Goal: Transaction & Acquisition: Purchase product/service

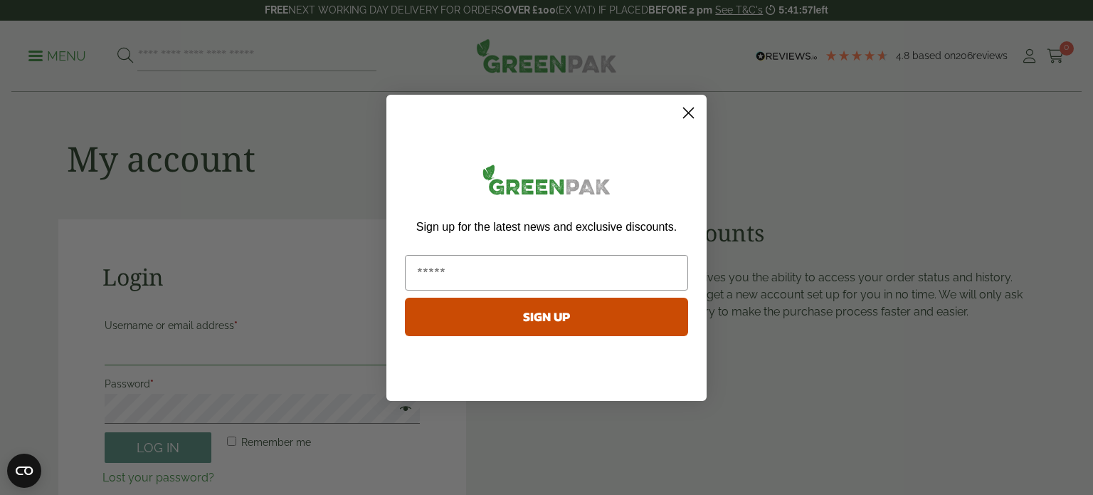
type input "**********"
click at [694, 102] on circle "Close dialog" at bounding box center [688, 111] width 23 height 23
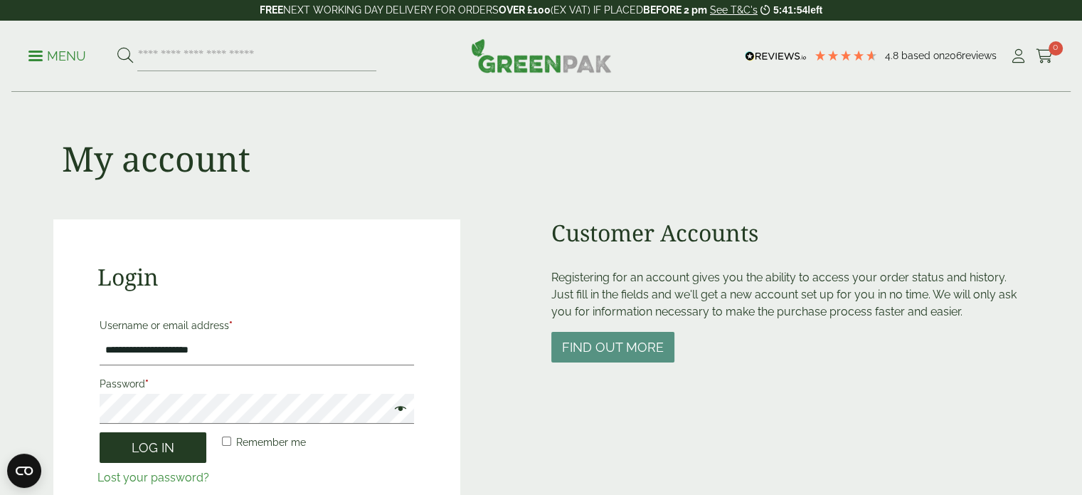
click at [121, 441] on button "Log in" at bounding box center [153, 447] width 107 height 31
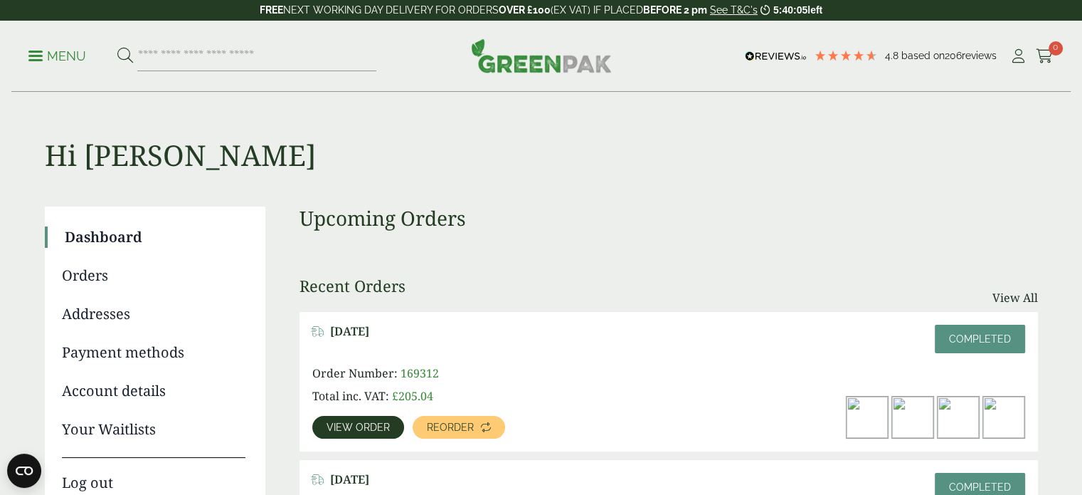
click at [373, 429] on span "View order" at bounding box center [358, 427] width 63 height 10
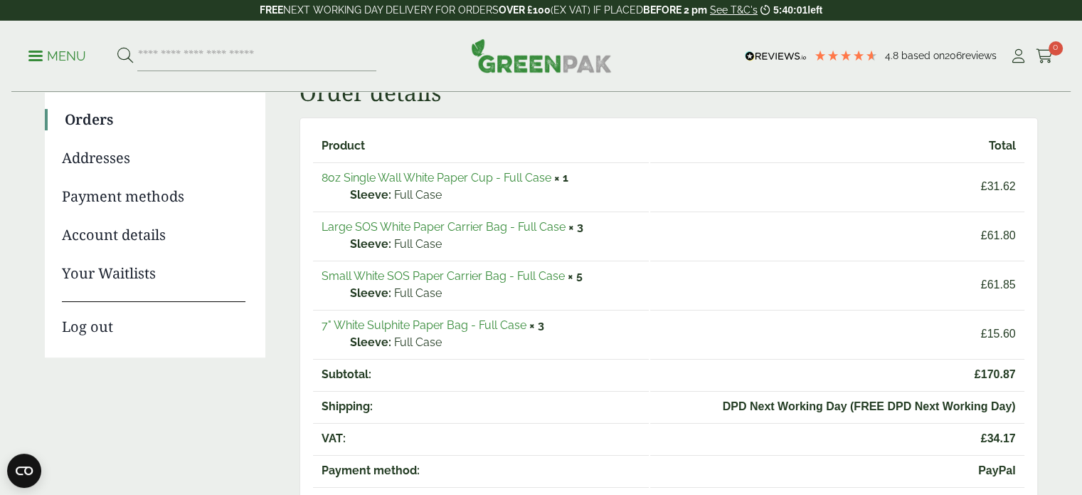
scroll to position [157, 0]
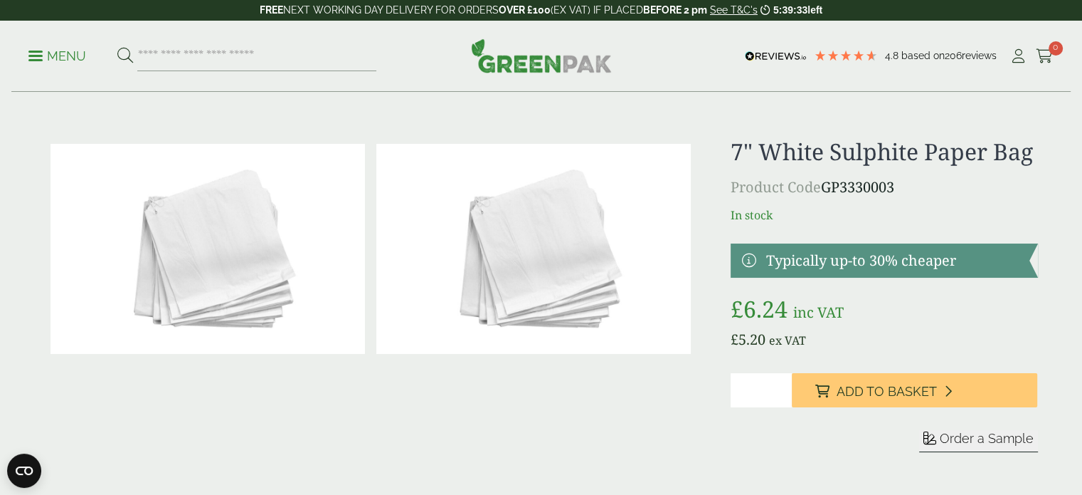
click at [779, 382] on input "*" at bounding box center [761, 390] width 61 height 34
click at [781, 387] on input "*" at bounding box center [761, 390] width 61 height 34
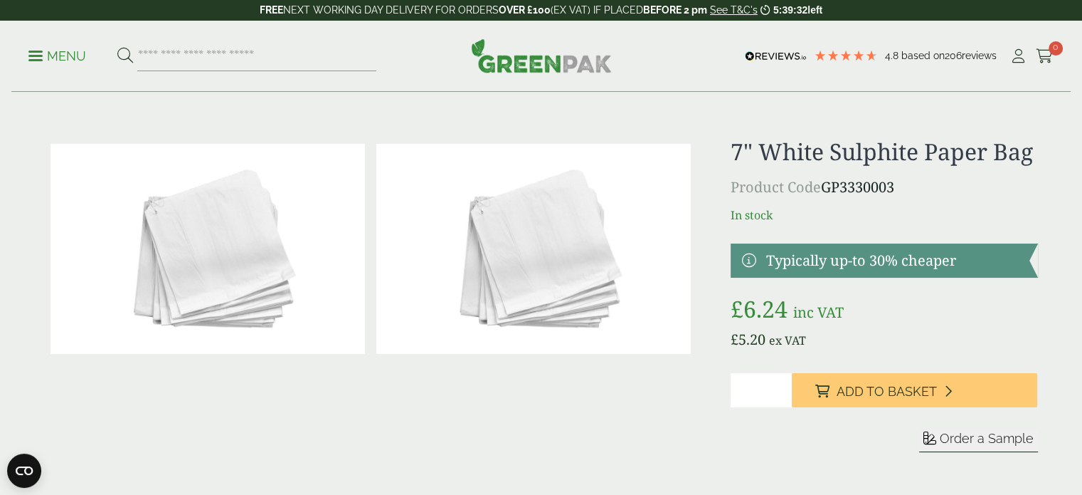
click at [781, 387] on input "*" at bounding box center [761, 390] width 61 height 34
type input "*"
click at [781, 387] on input "*" at bounding box center [761, 390] width 61 height 34
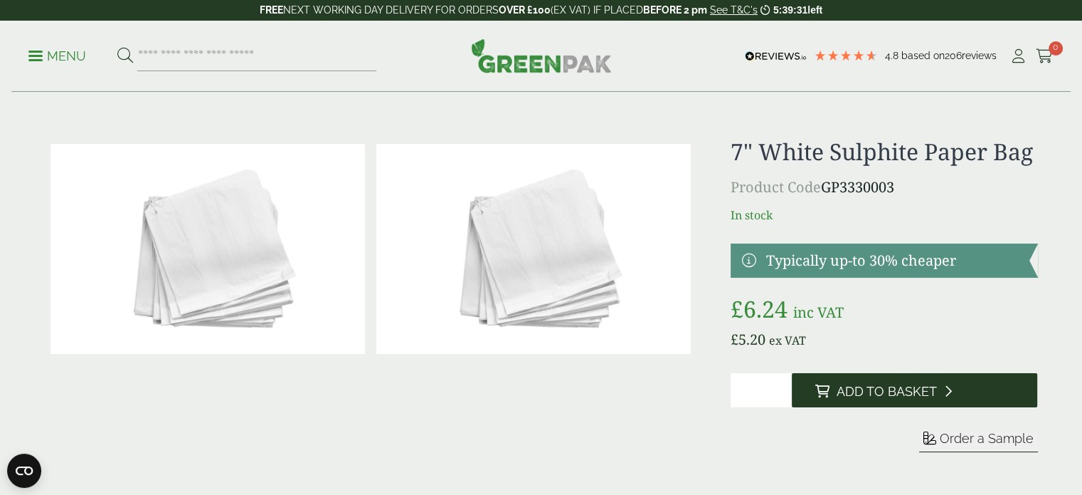
click at [843, 400] on button "Add to Basket" at bounding box center [915, 390] width 246 height 34
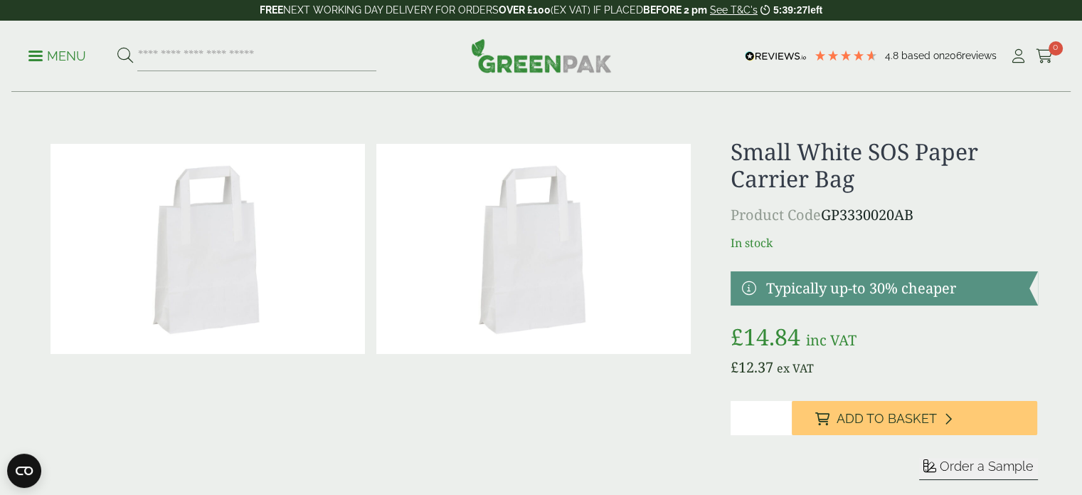
click at [781, 410] on input "*" at bounding box center [761, 418] width 61 height 34
click at [781, 411] on input "*" at bounding box center [761, 418] width 61 height 34
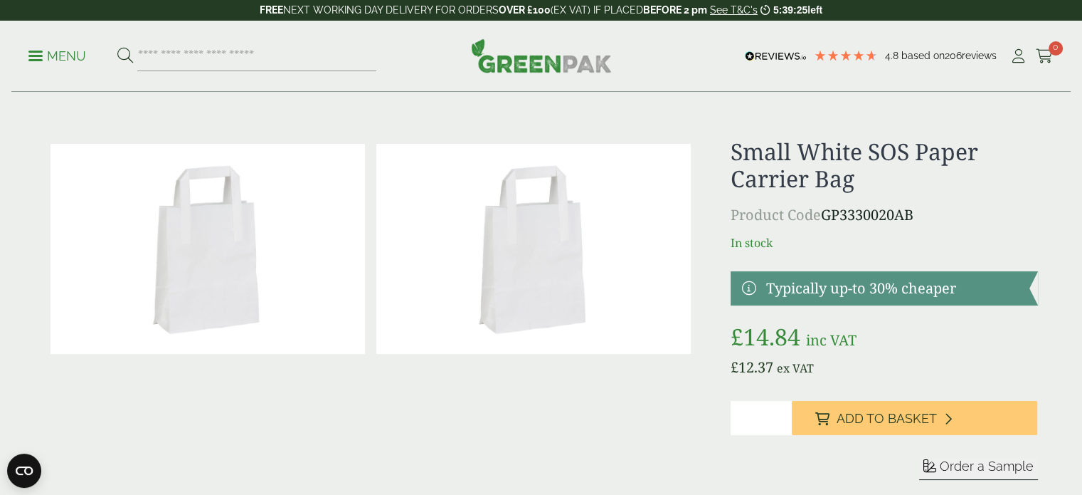
click at [781, 411] on input "*" at bounding box center [761, 418] width 61 height 34
type input "*"
click at [781, 414] on input "*" at bounding box center [761, 418] width 61 height 34
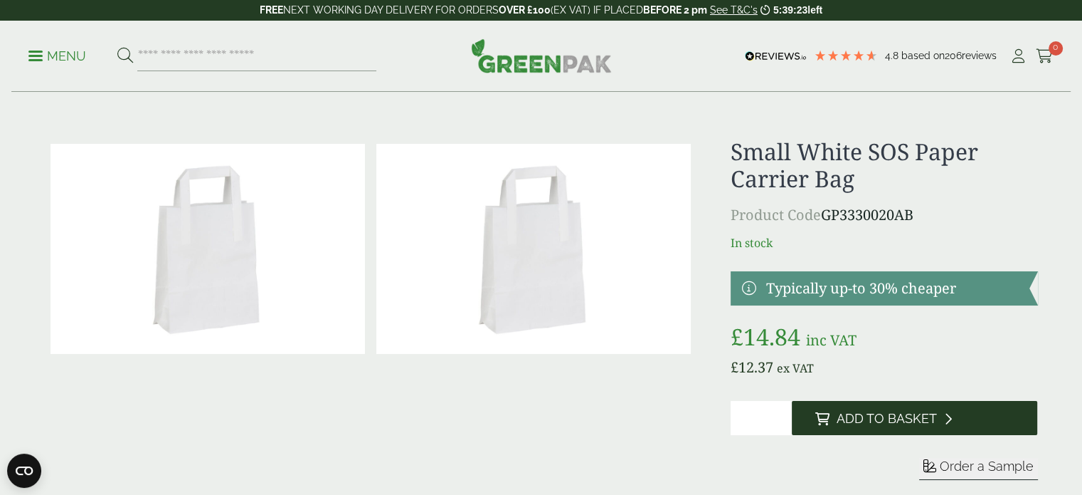
click at [833, 417] on button "Add to Basket" at bounding box center [915, 418] width 246 height 34
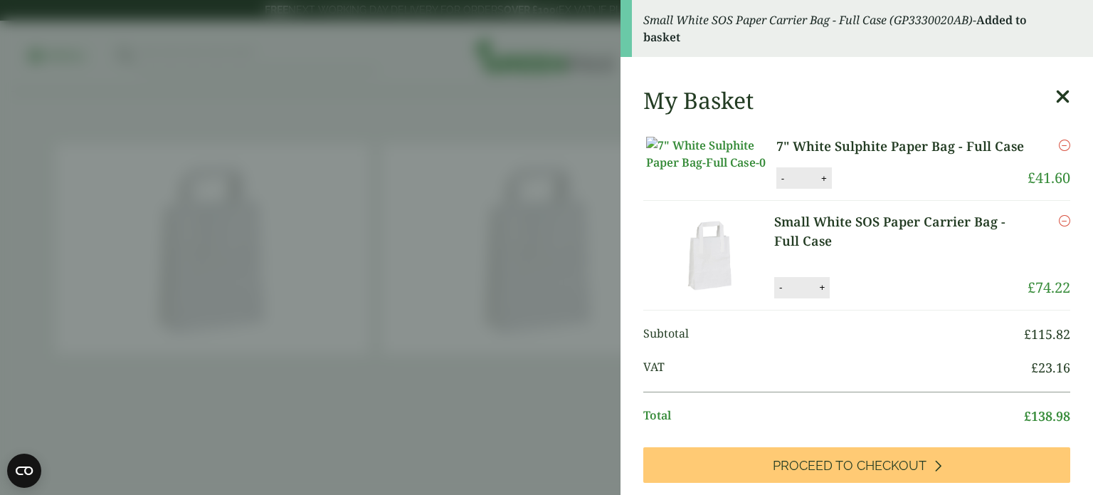
click at [394, 190] on aside "Small White SOS Paper Carrier Bag - Full Case (GP3330020AB) - Added to basket M…" at bounding box center [546, 247] width 1093 height 495
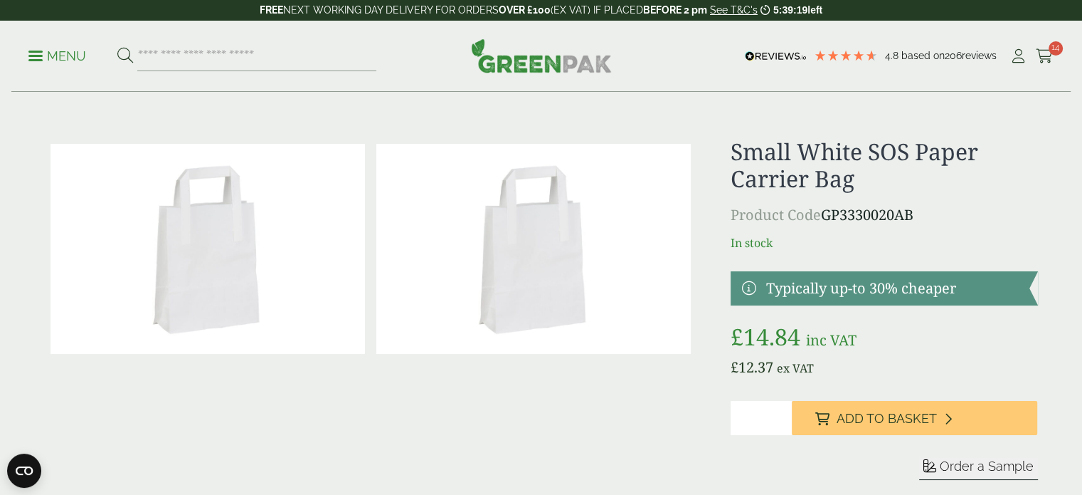
click at [64, 53] on p "Menu" at bounding box center [57, 56] width 58 height 17
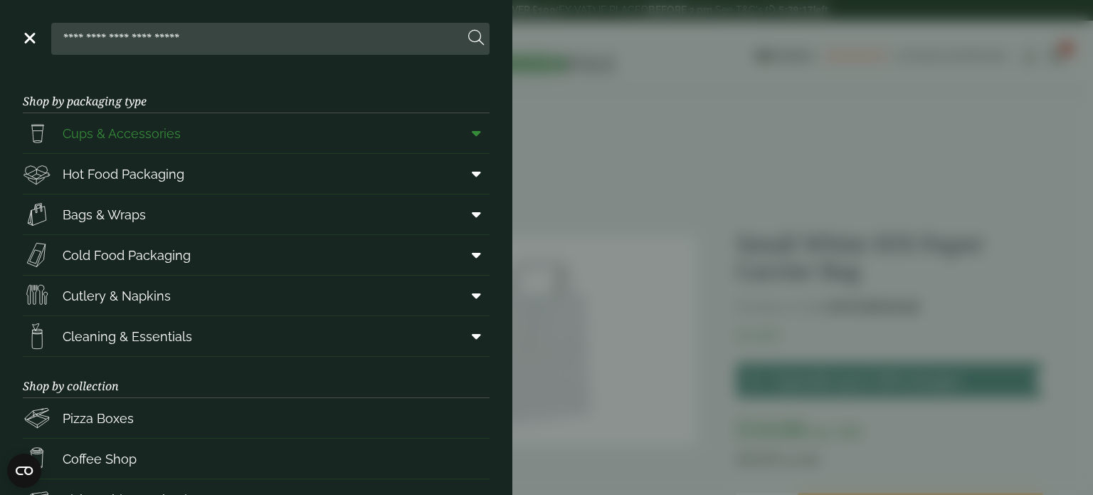
click at [472, 138] on icon at bounding box center [476, 133] width 9 height 14
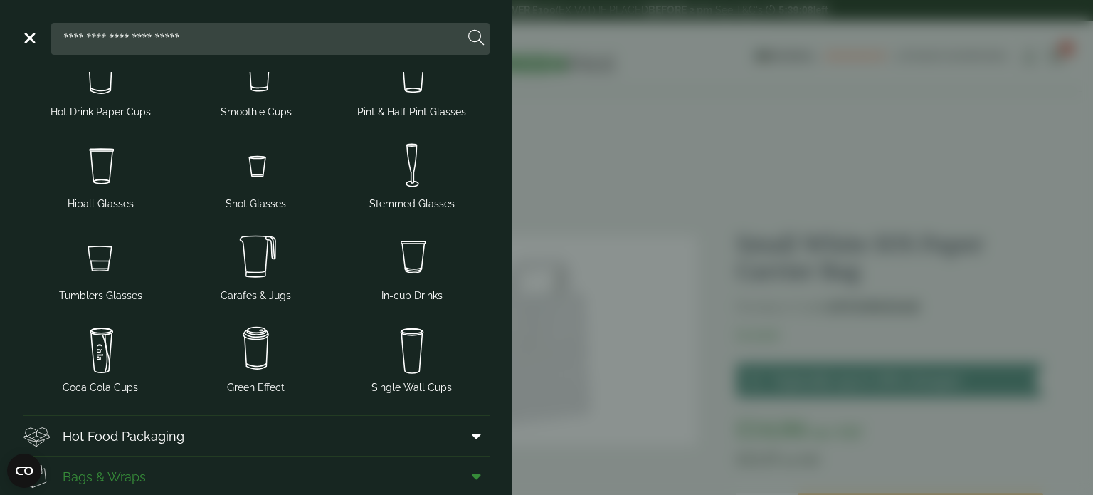
scroll to position [107, 0]
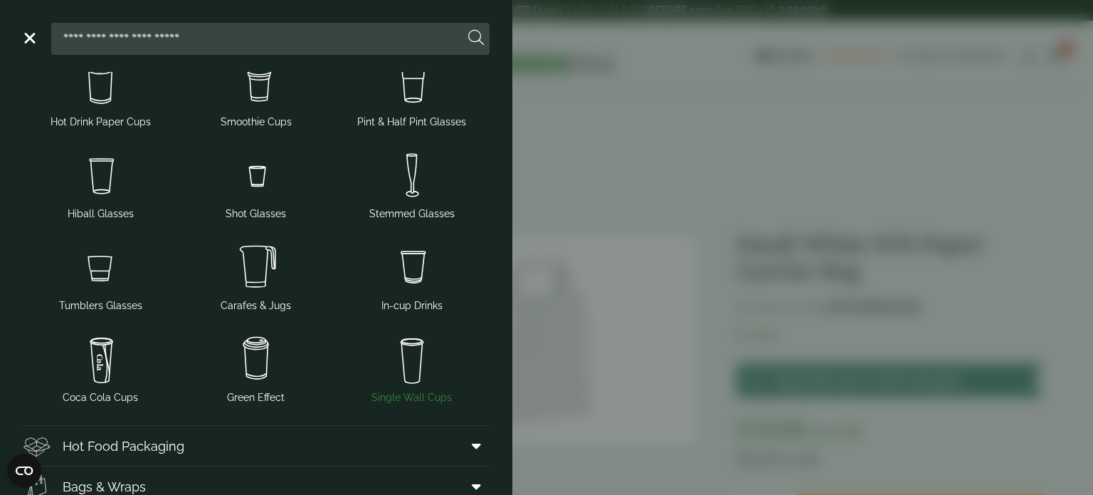
click at [422, 366] on img at bounding box center [411, 358] width 144 height 57
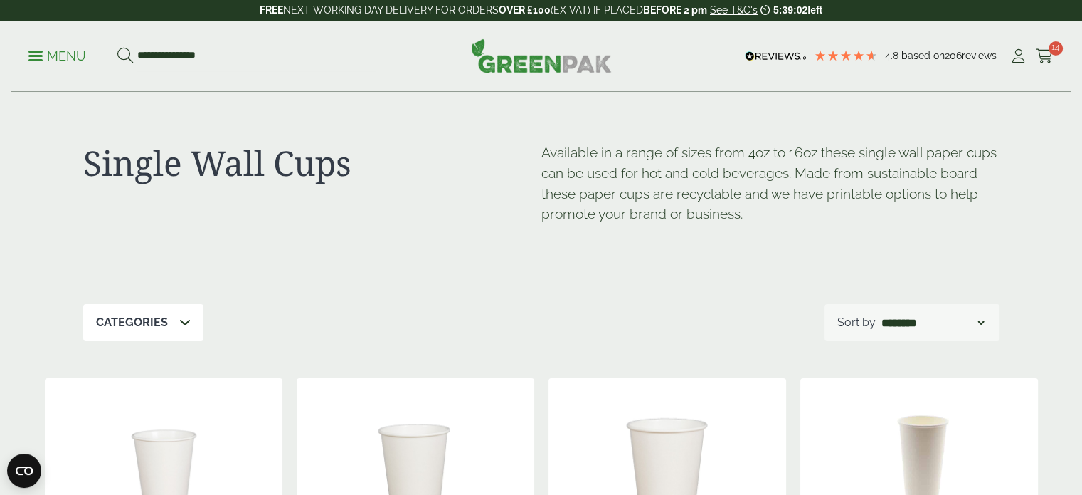
click at [43, 61] on p "Menu" at bounding box center [57, 56] width 58 height 17
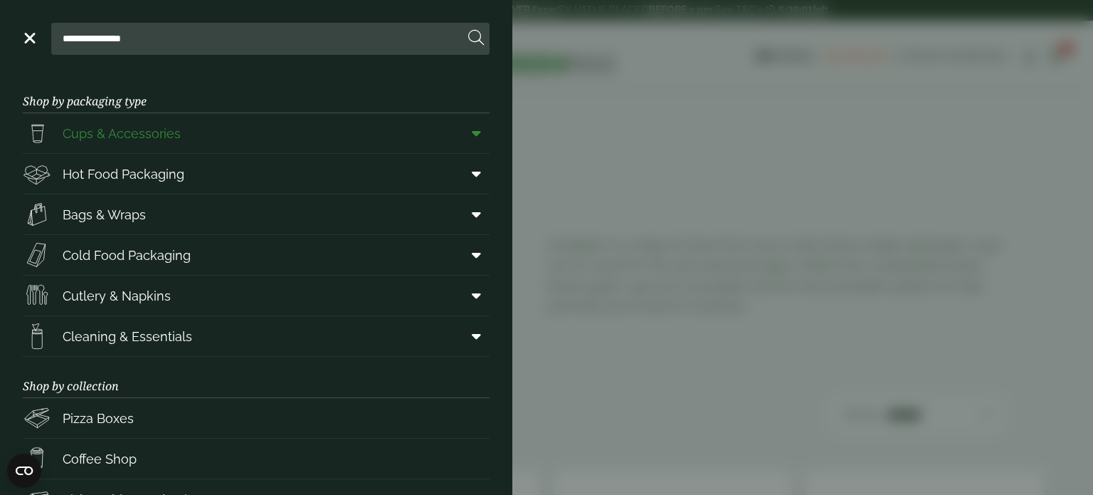
click at [107, 130] on span "Cups & Accessories" at bounding box center [122, 133] width 118 height 19
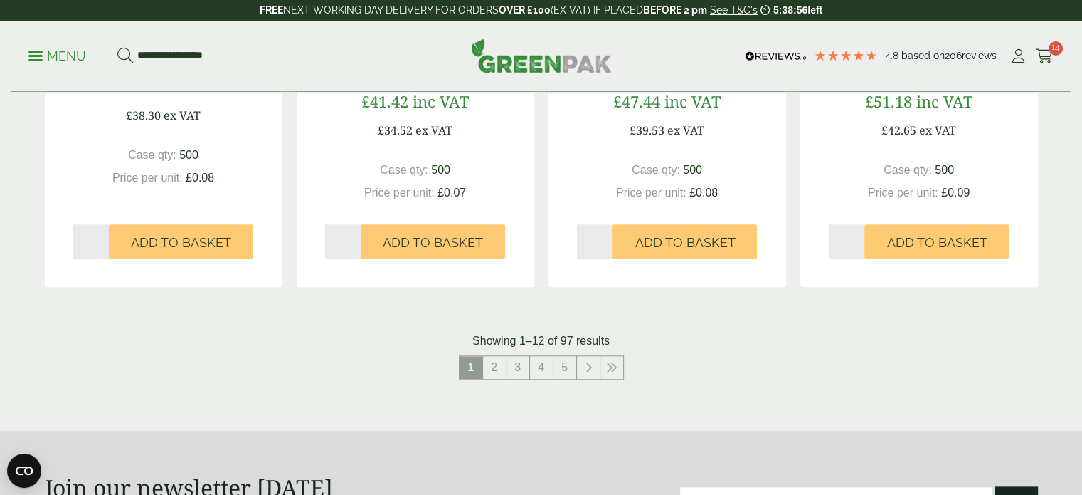
scroll to position [1494, 0]
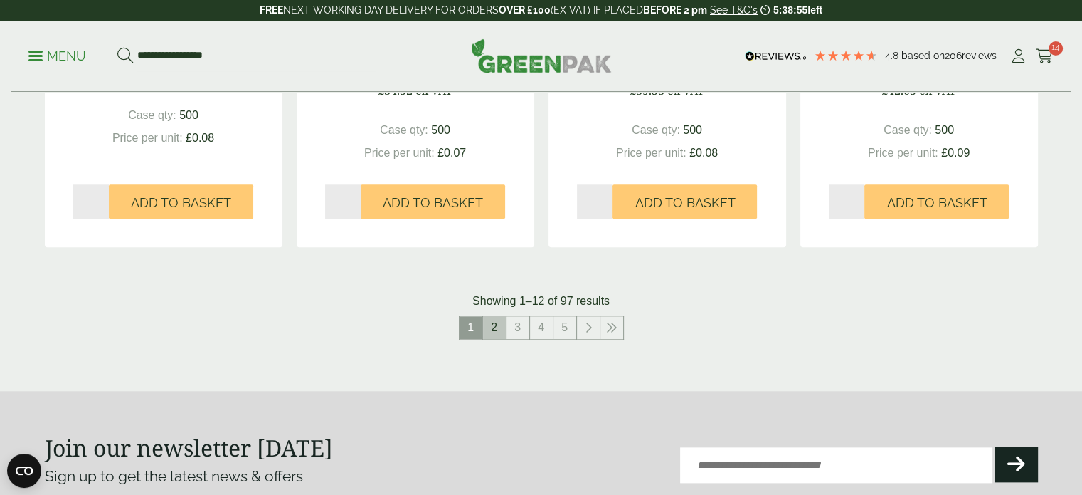
click at [492, 332] on link "2" at bounding box center [494, 327] width 23 height 23
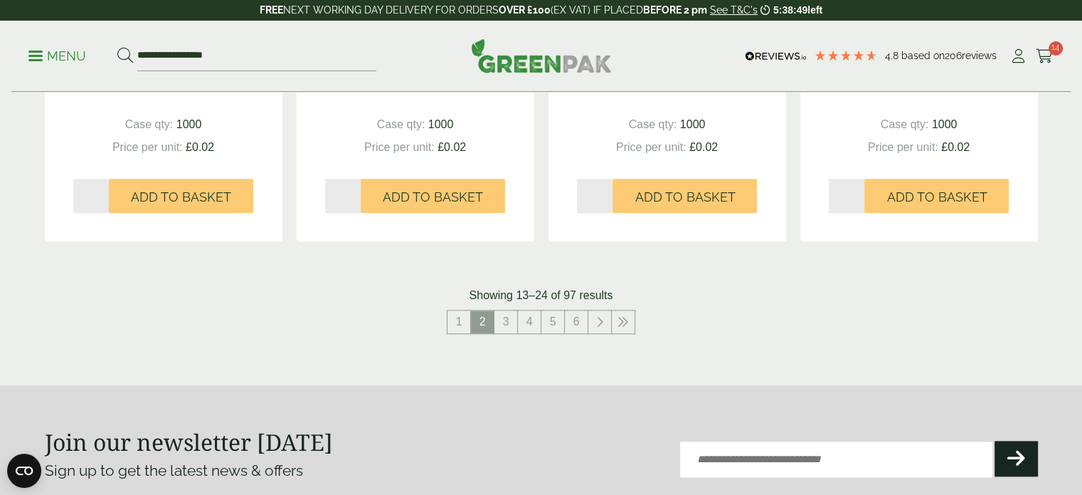
scroll to position [1500, 0]
click at [501, 327] on link "3" at bounding box center [506, 321] width 23 height 23
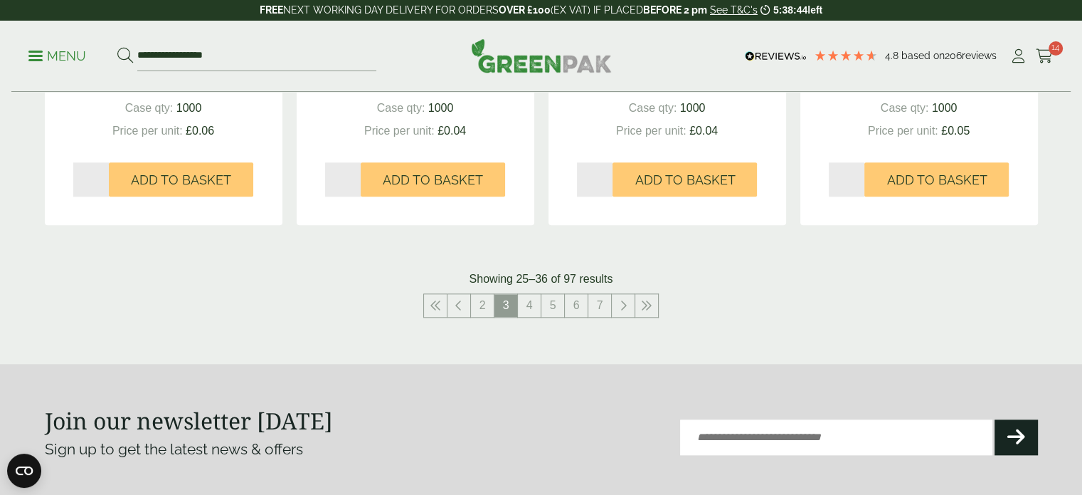
scroll to position [1509, 0]
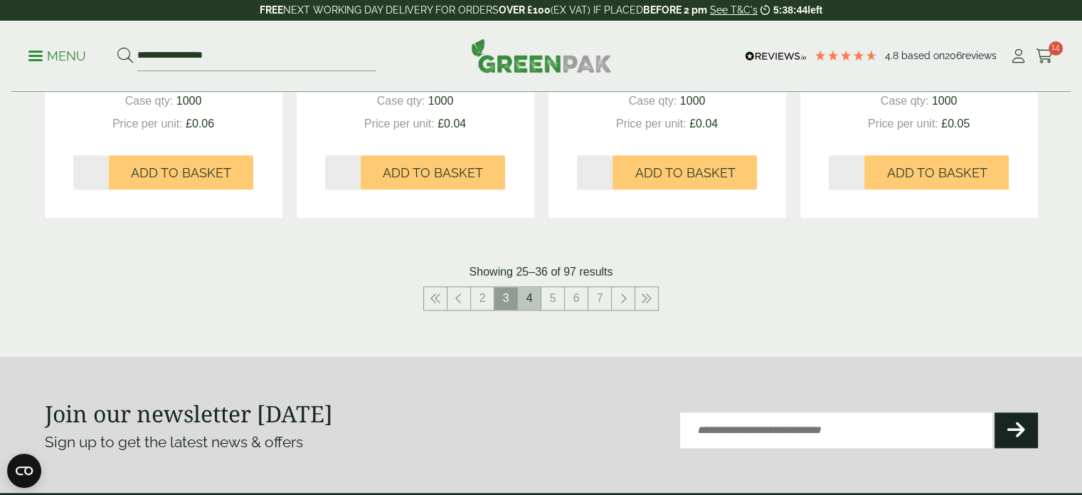
click at [530, 292] on link "4" at bounding box center [529, 298] width 23 height 23
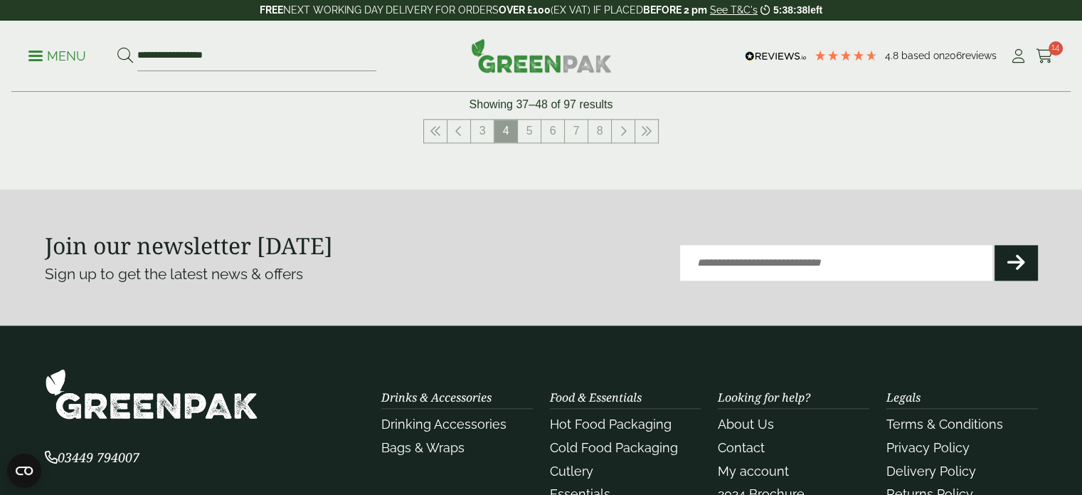
scroll to position [1710, 0]
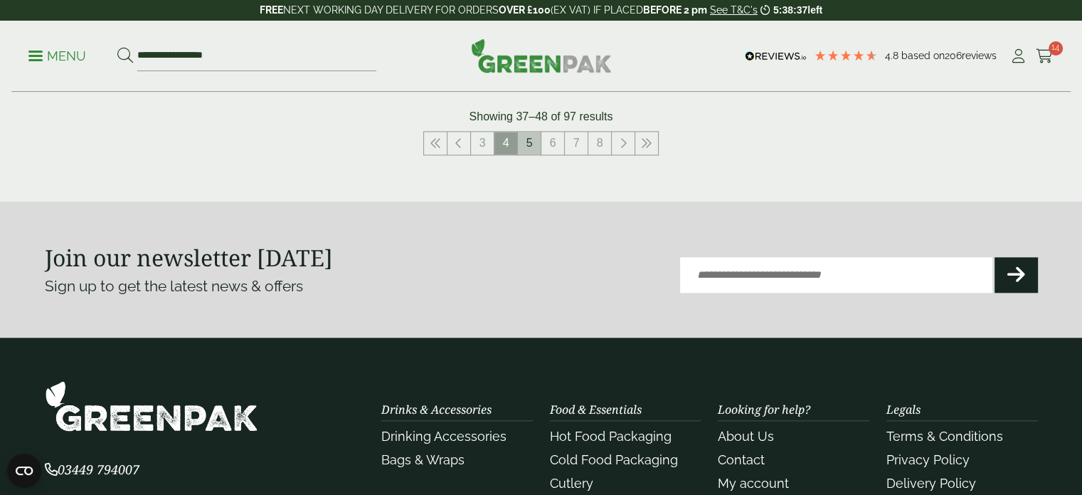
click at [535, 136] on link "5" at bounding box center [529, 143] width 23 height 23
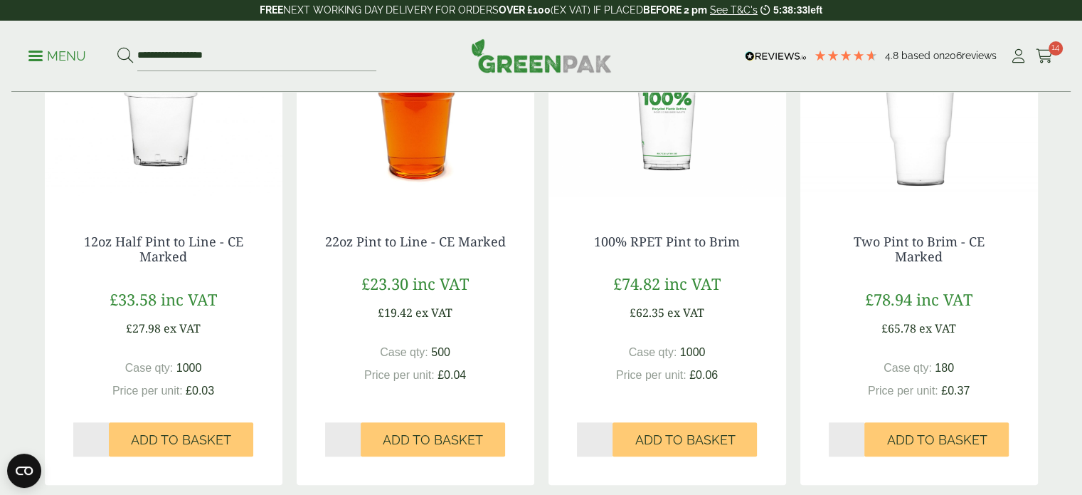
scroll to position [1628, 0]
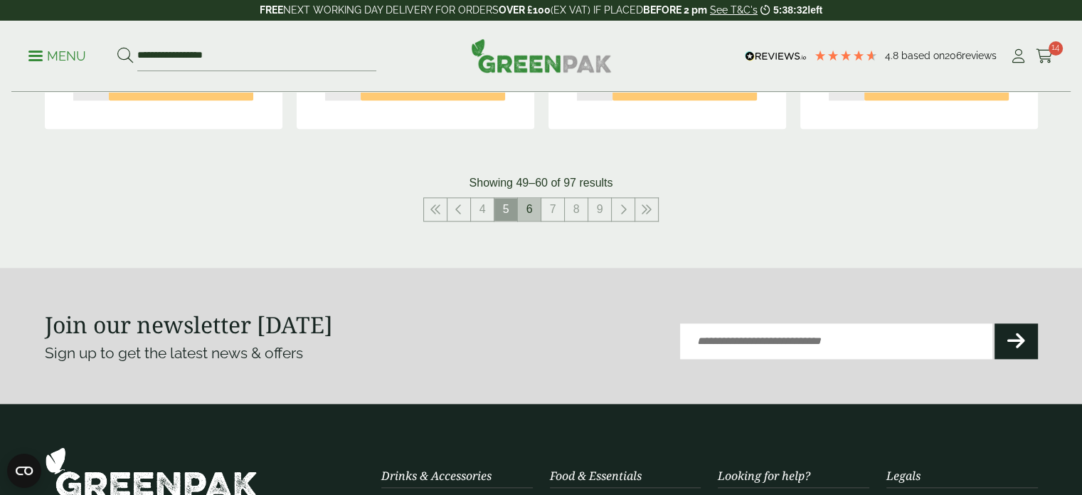
click at [527, 218] on link "6" at bounding box center [529, 209] width 23 height 23
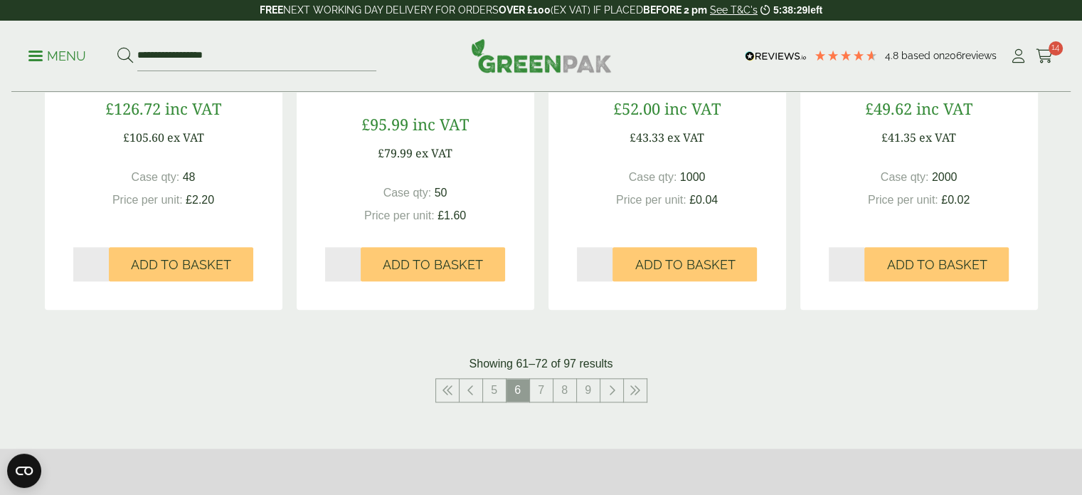
scroll to position [1480, 0]
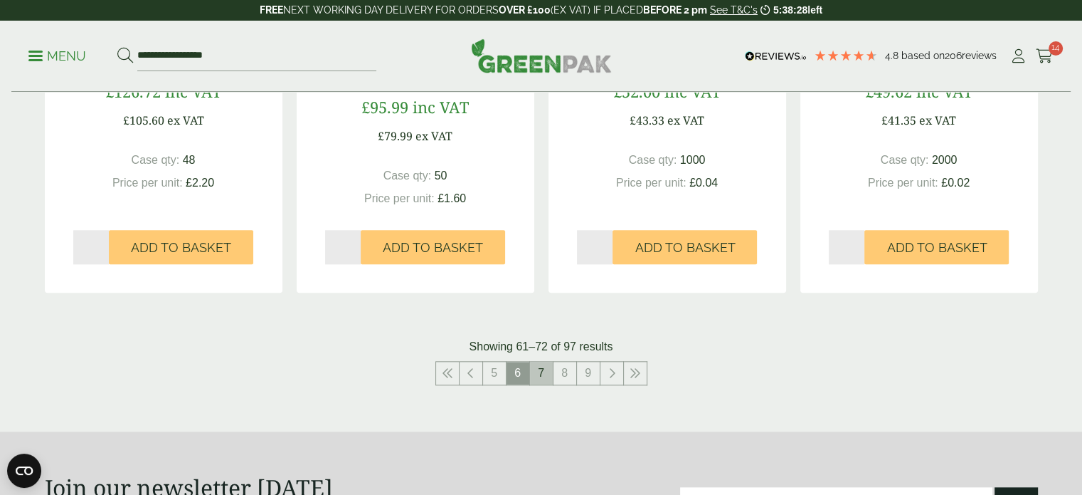
click at [538, 369] on link "7" at bounding box center [541, 373] width 23 height 23
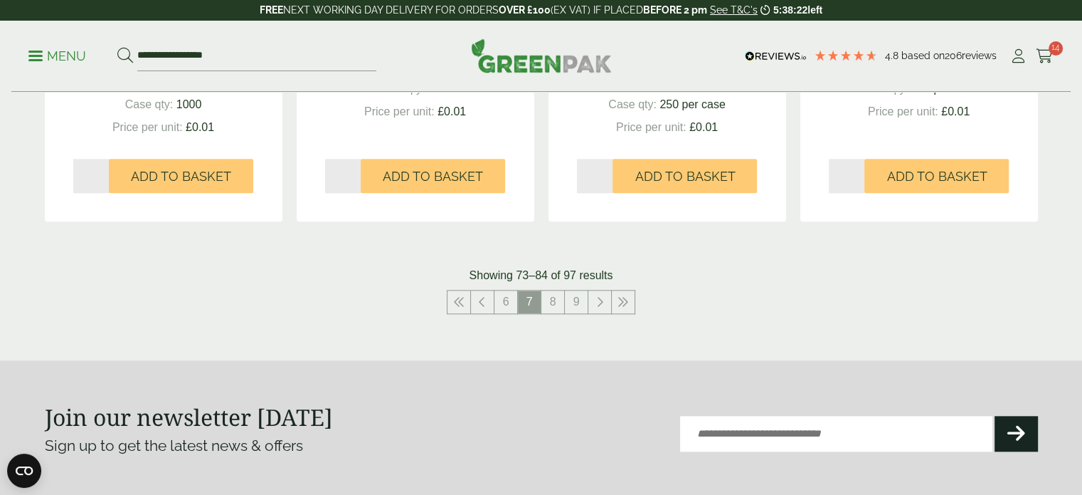
scroll to position [1574, 0]
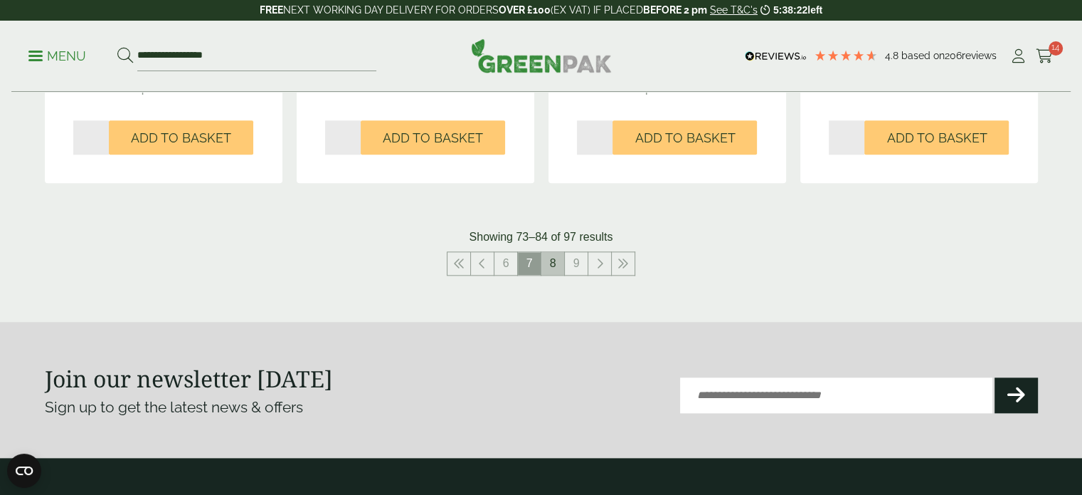
click at [546, 266] on link "8" at bounding box center [553, 263] width 23 height 23
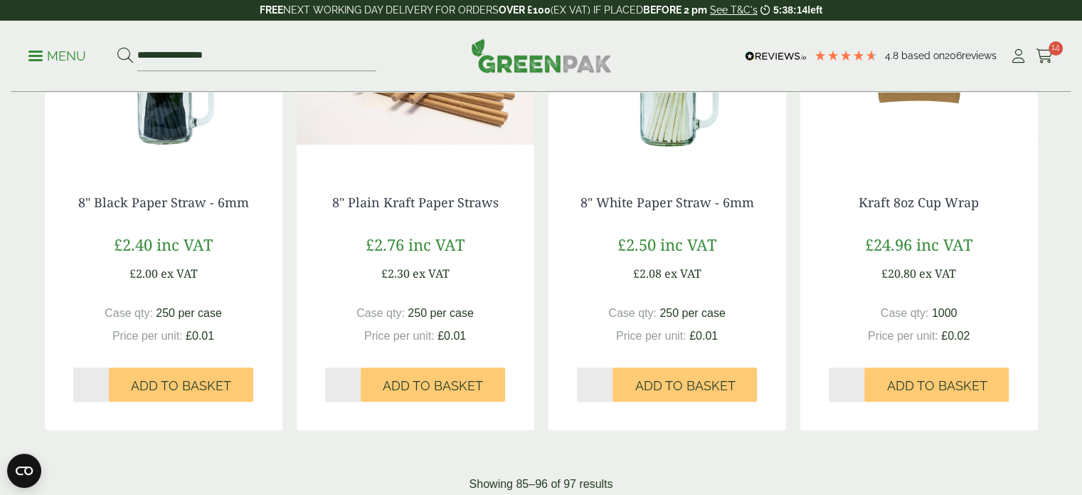
scroll to position [1375, 0]
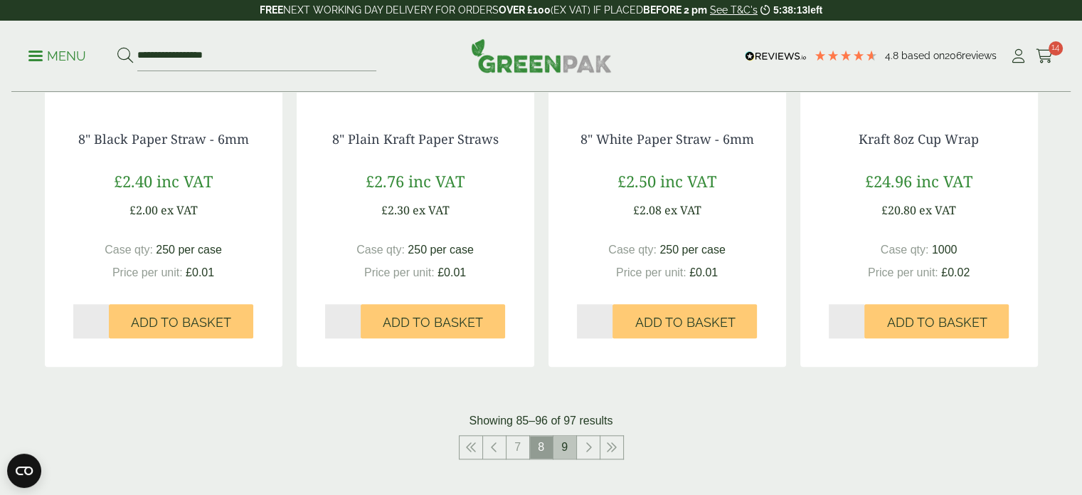
click at [564, 455] on link "9" at bounding box center [565, 447] width 23 height 23
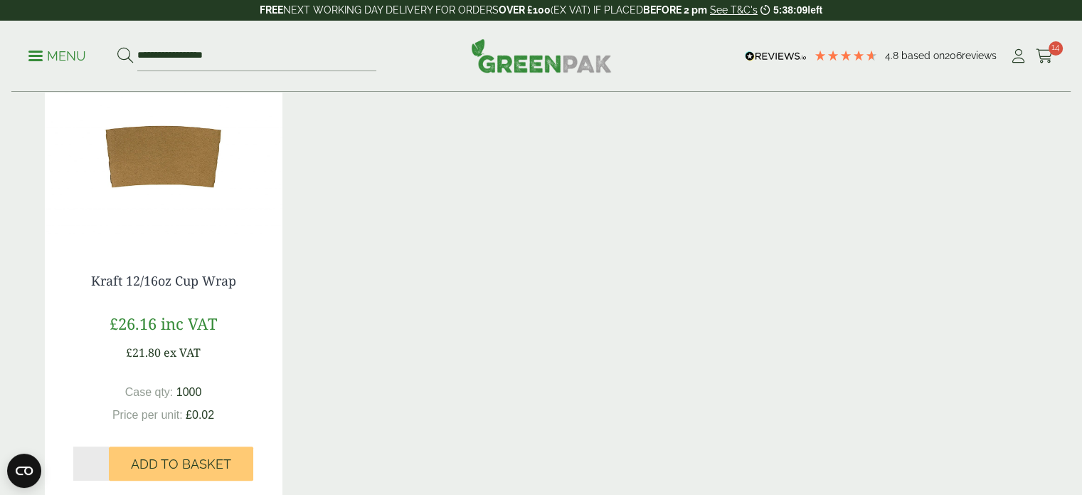
scroll to position [307, 0]
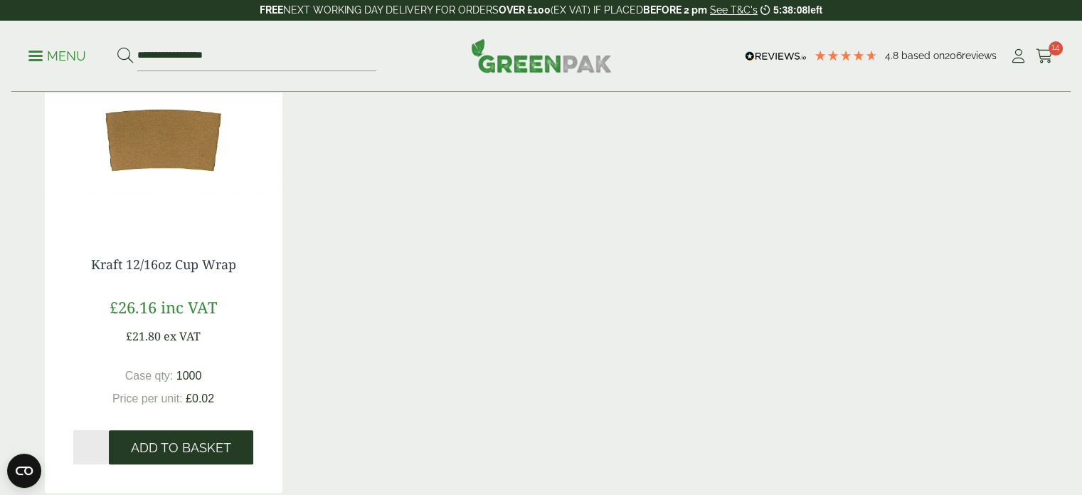
click at [205, 452] on span "Add to Basket" at bounding box center [181, 448] width 100 height 16
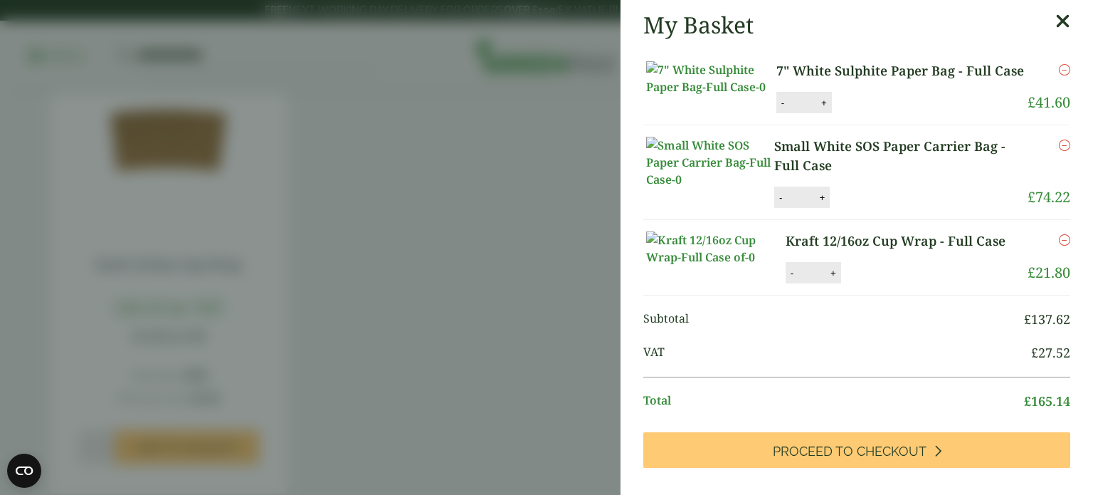
click at [290, 346] on aside "My Basket 7" White Sulphite Paper Bag - Full Case 7" White Sulphite Paper Bag -…" at bounding box center [546, 247] width 1093 height 495
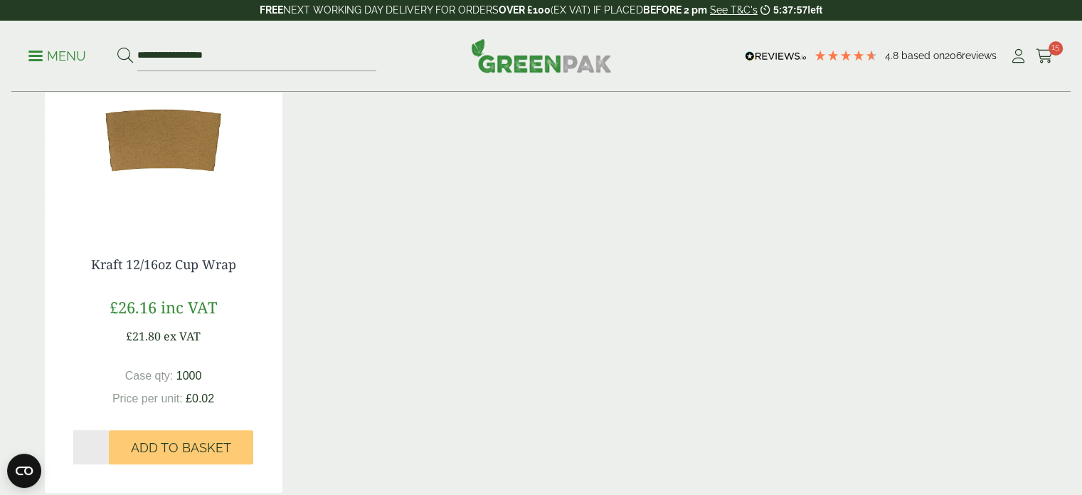
click at [68, 70] on ul "**********" at bounding box center [202, 56] width 348 height 30
click at [63, 60] on p "Menu" at bounding box center [57, 56] width 58 height 17
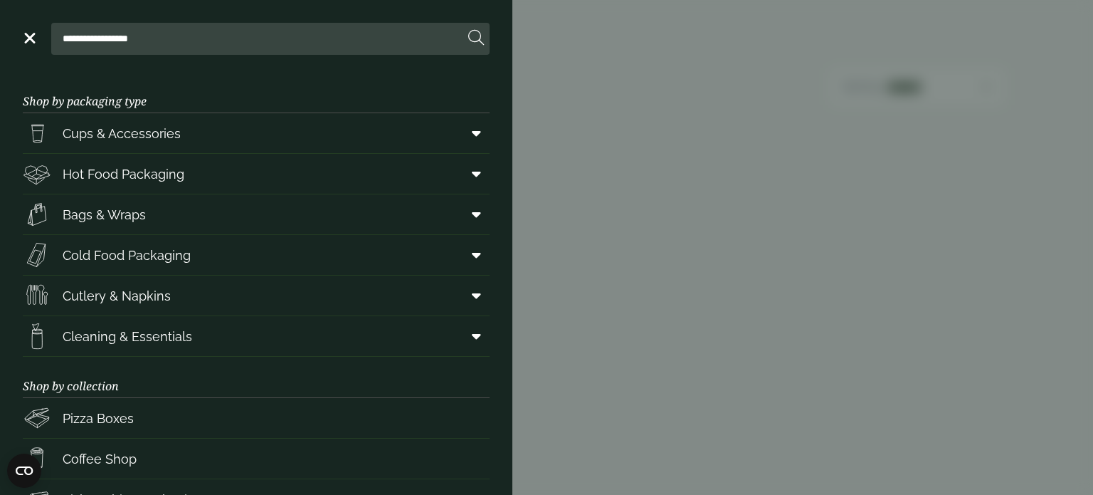
click at [611, 270] on aside "**********" at bounding box center [546, 247] width 1093 height 495
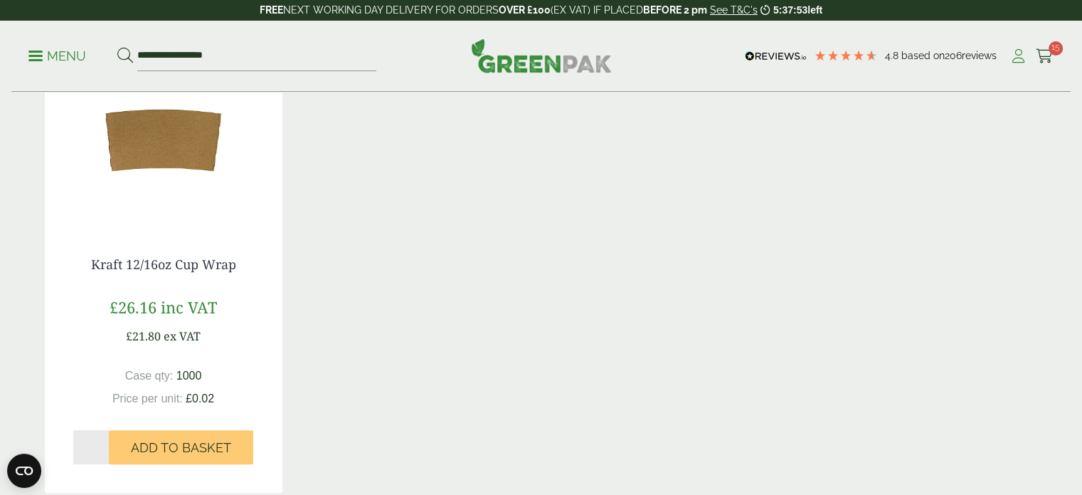
click at [1020, 55] on icon at bounding box center [1019, 56] width 18 height 14
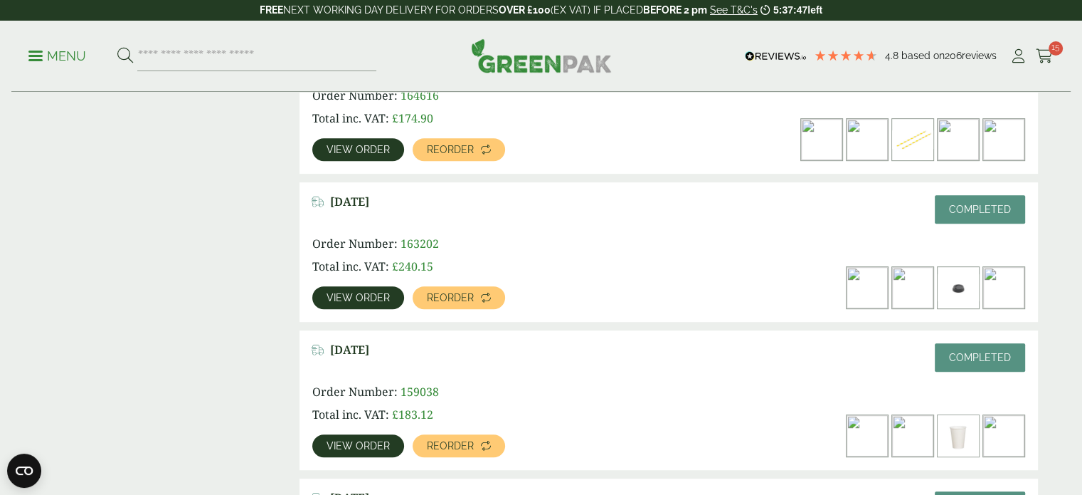
scroll to position [739, 0]
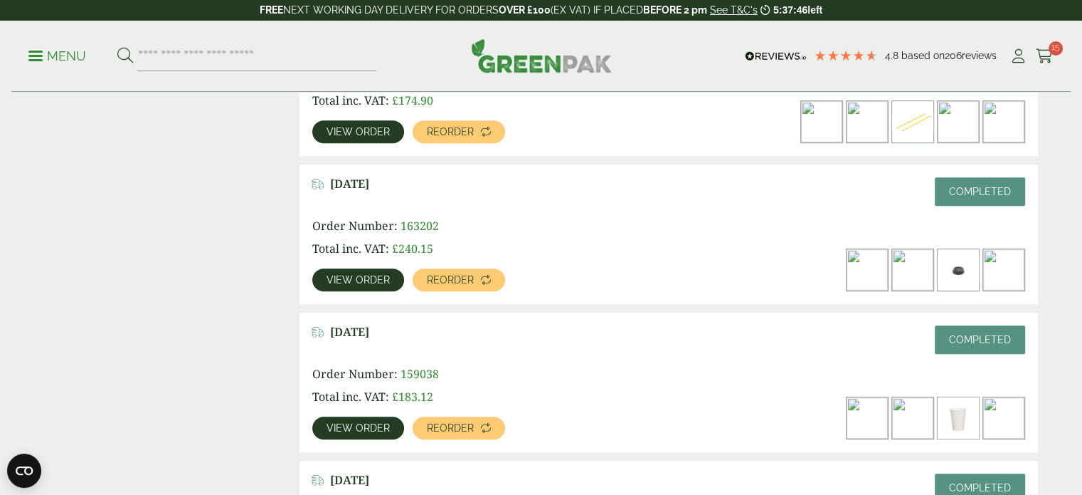
drag, startPoint x: 0, startPoint y: 0, endPoint x: 373, endPoint y: 272, distance: 461.5
click at [373, 272] on link "View order" at bounding box center [358, 279] width 92 height 23
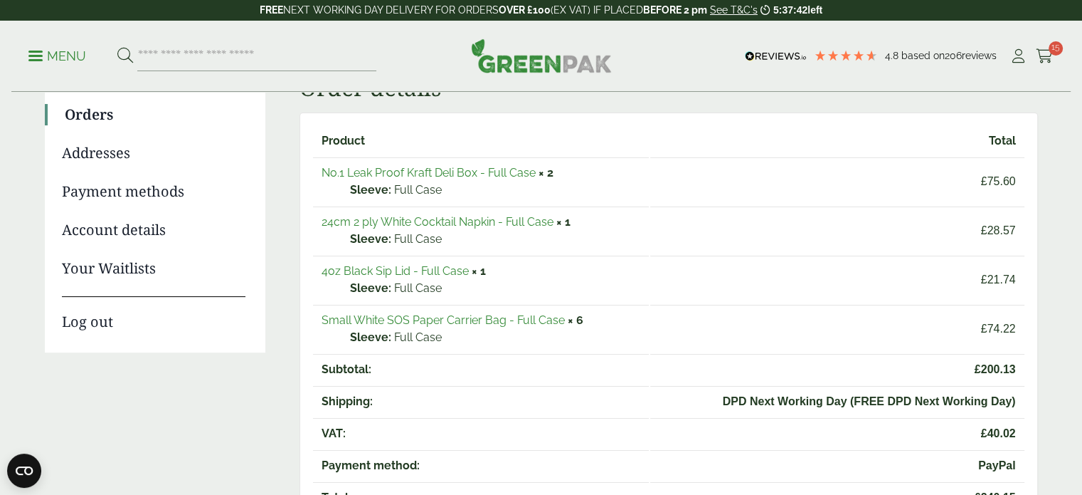
scroll to position [159, 0]
click at [427, 173] on link "No.1 Leak Proof Kraft Deli Box - Full Case" at bounding box center [429, 174] width 214 height 14
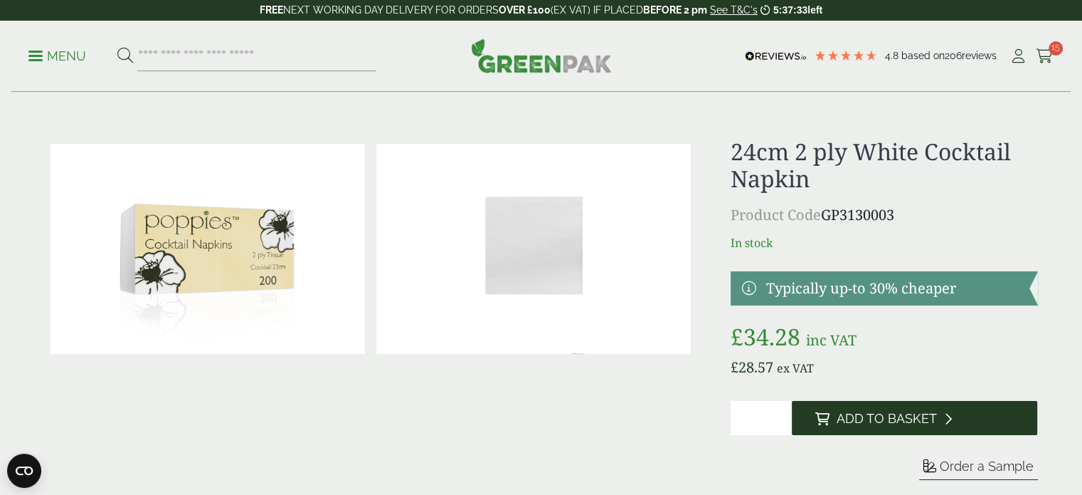
click at [812, 416] on button "Add to Basket" at bounding box center [915, 418] width 246 height 34
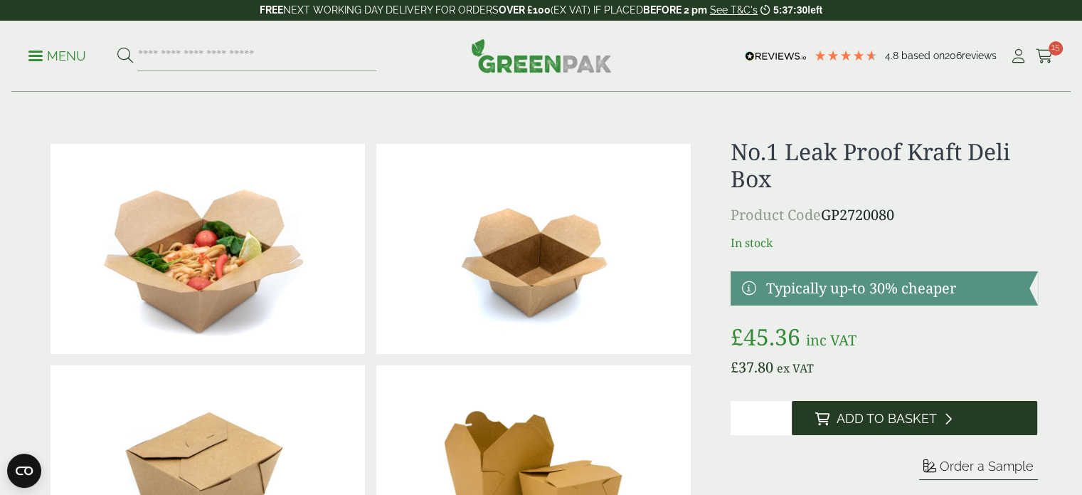
click at [829, 427] on button "Add to Basket" at bounding box center [915, 418] width 246 height 34
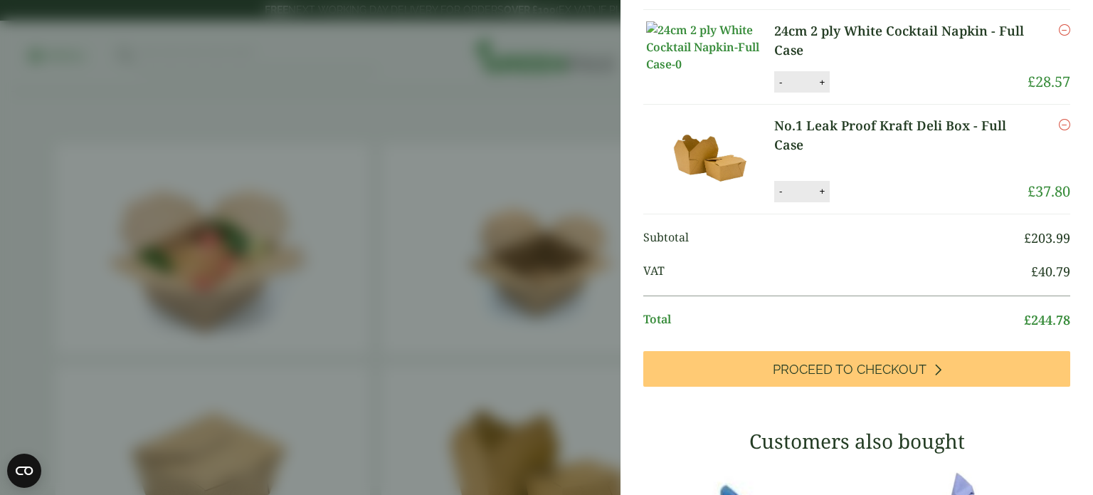
scroll to position [269, 0]
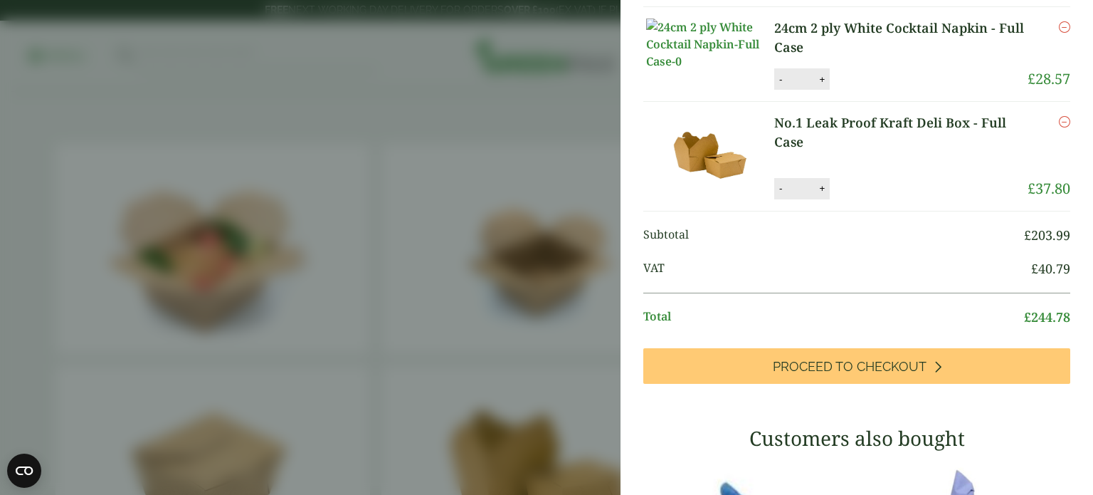
click at [464, 137] on aside "My Basket 7" White Sulphite Paper Bag - Full Case 7" White Sulphite Paper Bag -…" at bounding box center [546, 247] width 1093 height 495
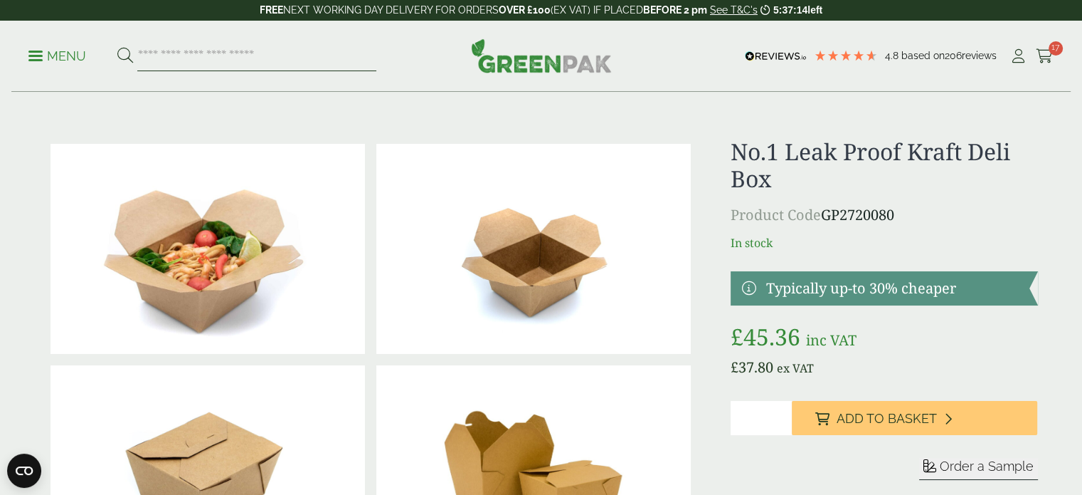
click at [241, 44] on input "search" at bounding box center [256, 56] width 239 height 30
click at [74, 63] on p "Menu" at bounding box center [57, 56] width 58 height 17
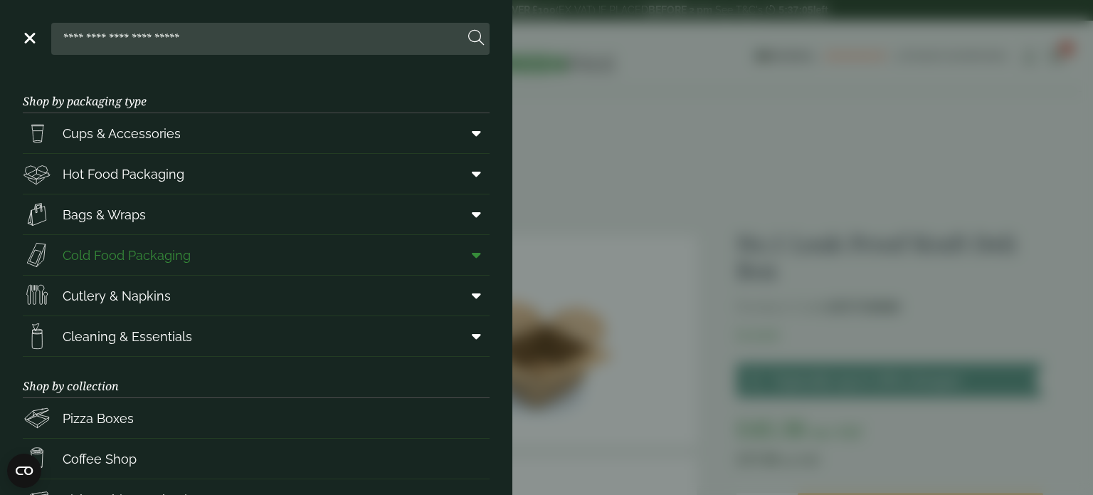
click at [472, 252] on icon at bounding box center [476, 255] width 9 height 14
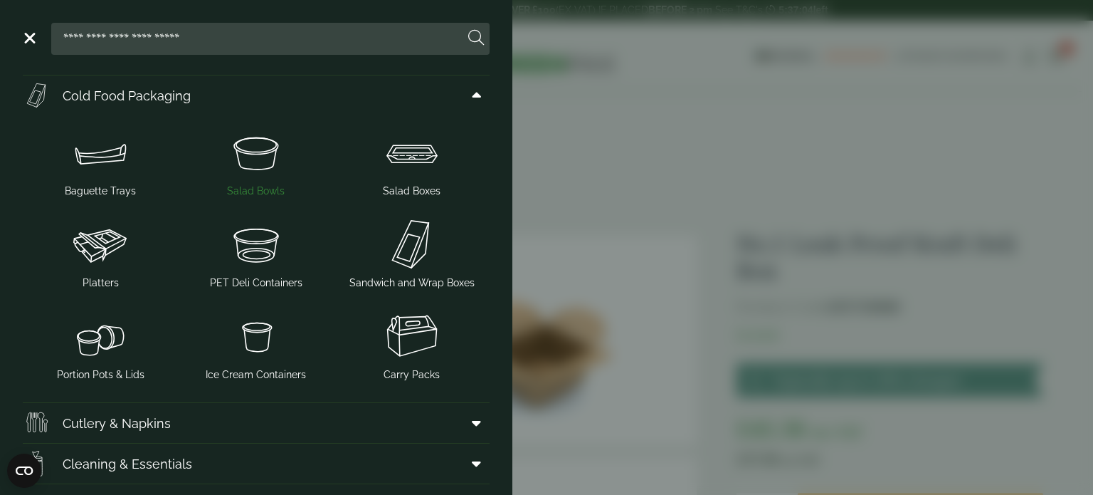
scroll to position [176, 0]
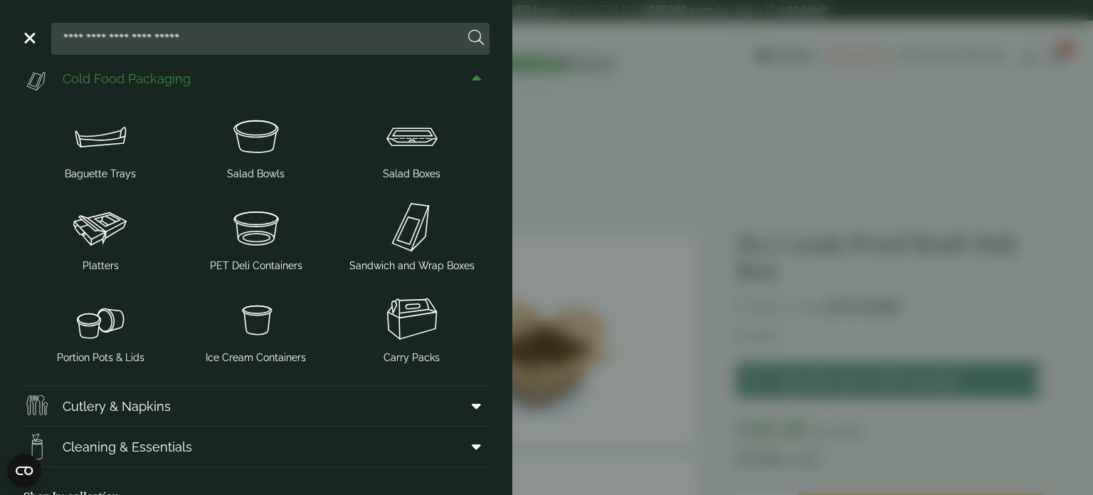
click at [155, 76] on span "Cold Food Packaging" at bounding box center [127, 78] width 128 height 19
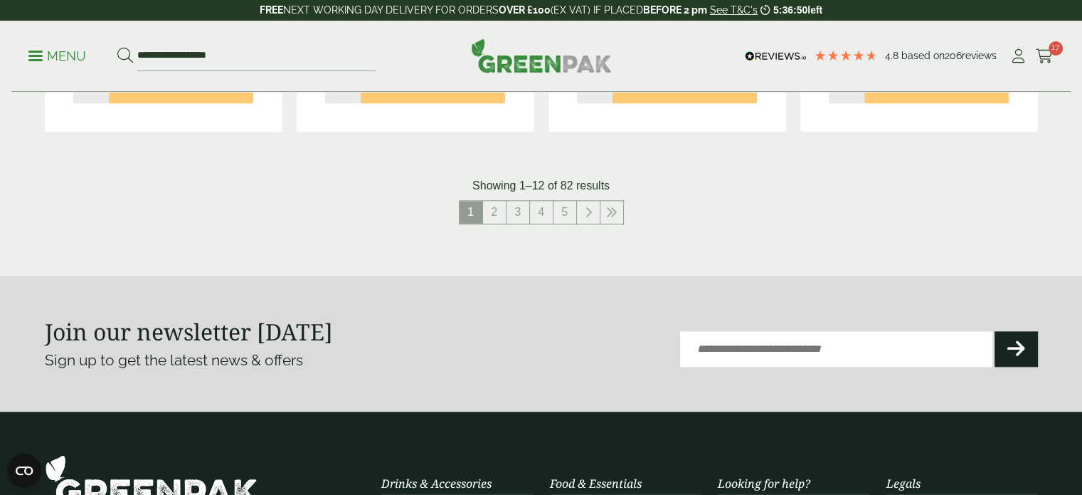
scroll to position [1667, 0]
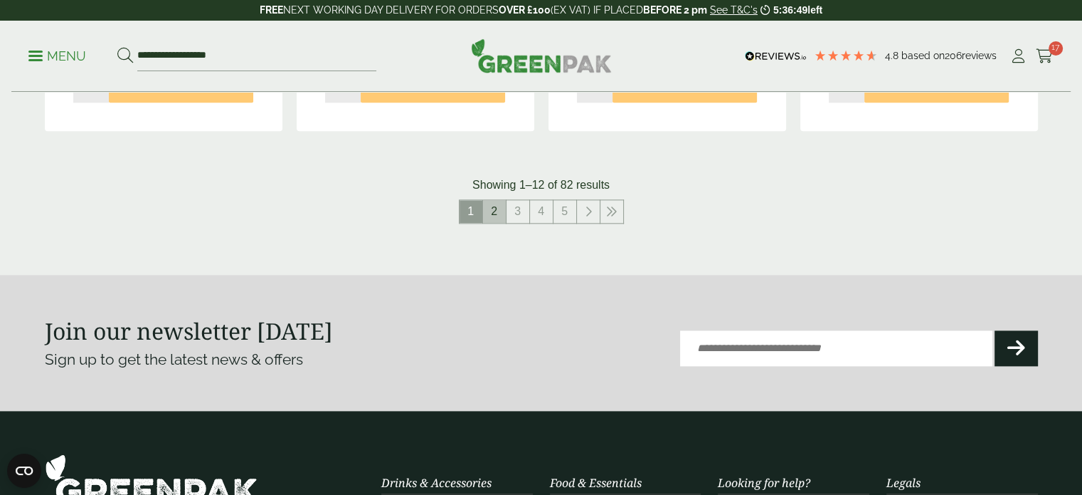
click at [496, 221] on link "2" at bounding box center [494, 211] width 23 height 23
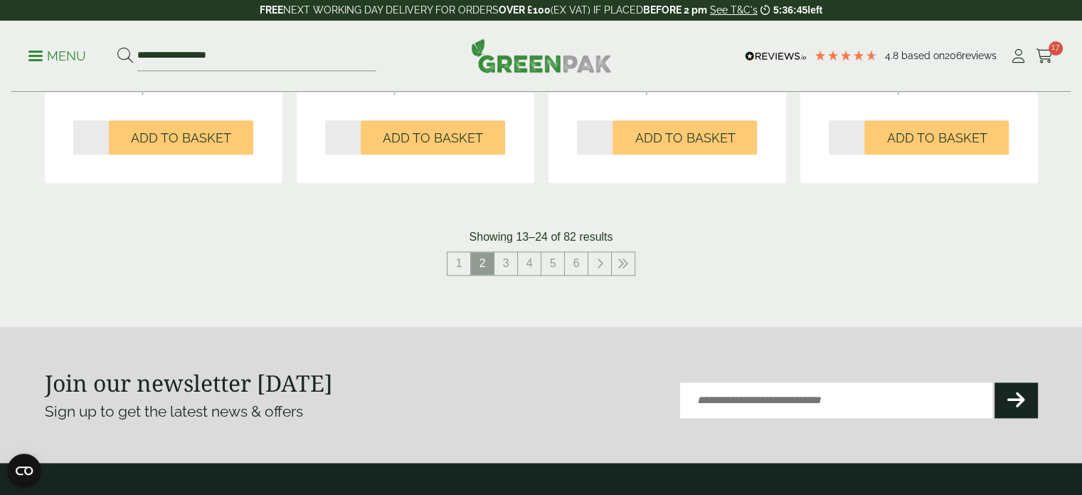
scroll to position [1616, 0]
click at [505, 263] on link "3" at bounding box center [506, 262] width 23 height 23
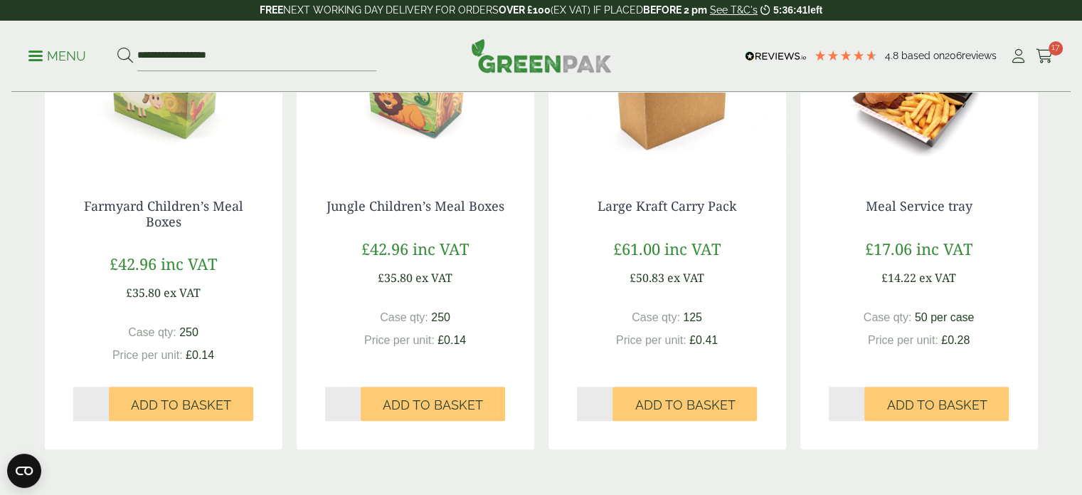
scroll to position [1519, 0]
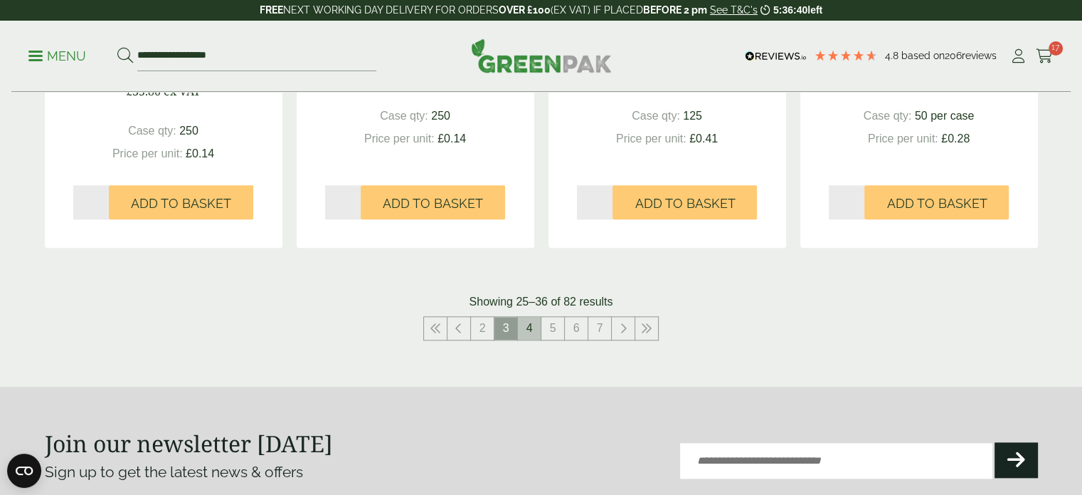
click at [535, 327] on link "4" at bounding box center [529, 328] width 23 height 23
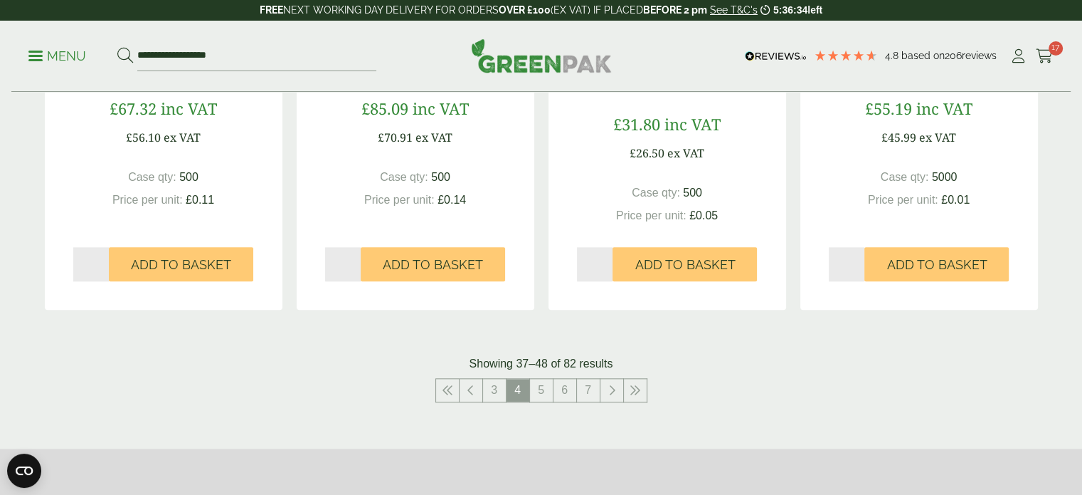
scroll to position [1531, 0]
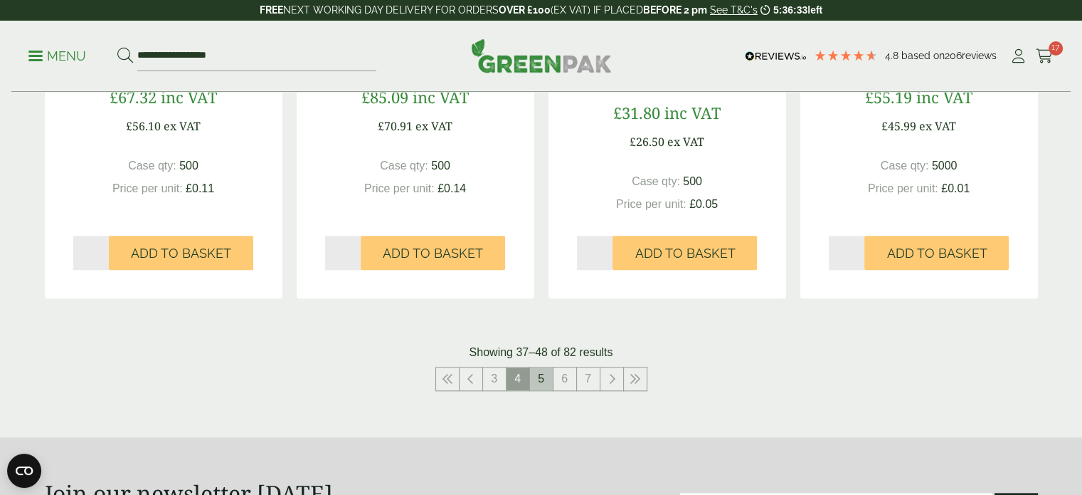
click at [544, 376] on link "5" at bounding box center [541, 378] width 23 height 23
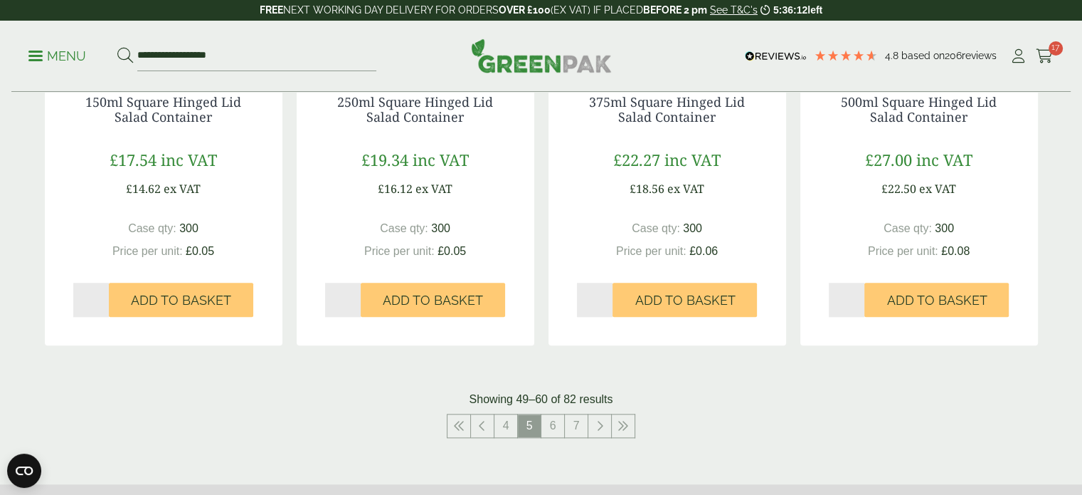
scroll to position [1446, 0]
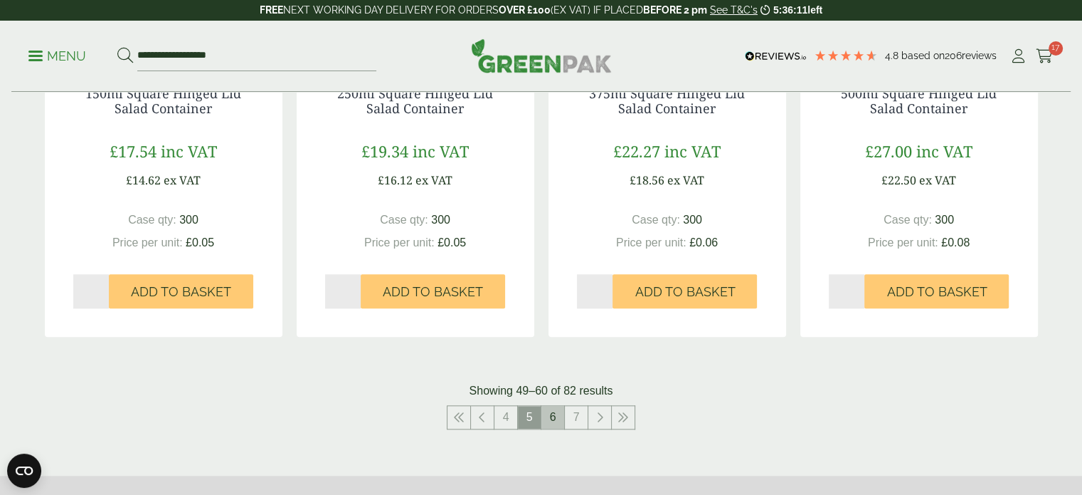
click at [551, 420] on link "6" at bounding box center [553, 417] width 23 height 23
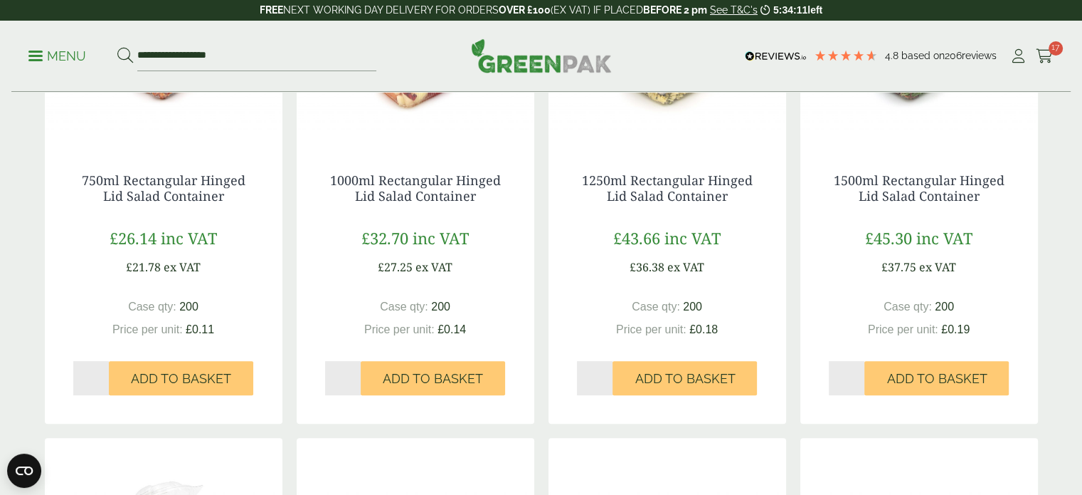
scroll to position [433, 0]
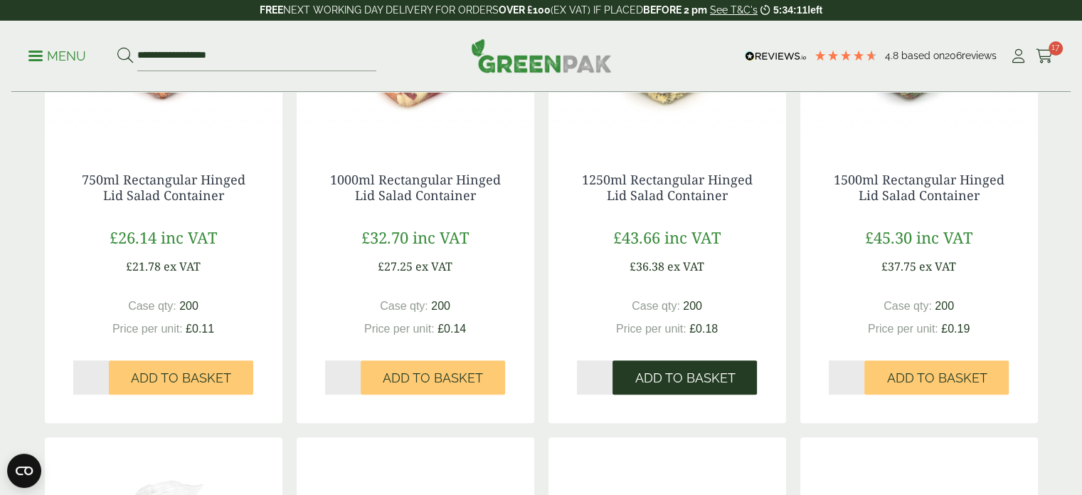
click at [702, 378] on span "Add to Basket" at bounding box center [685, 378] width 100 height 16
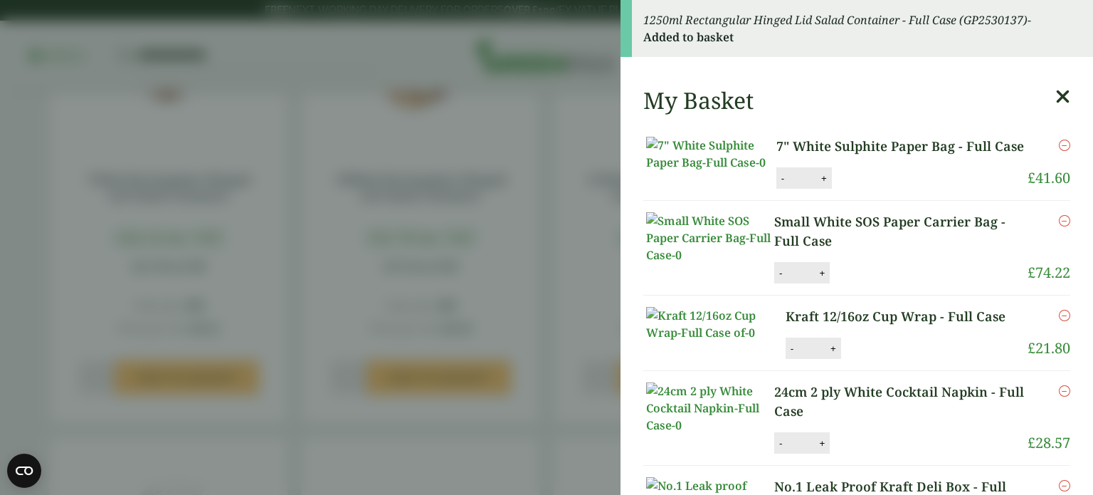
click at [570, 283] on aside "1250ml Rectangular Hinged Lid Salad Container - Full Case (GP2530137) - Added t…" at bounding box center [546, 247] width 1093 height 495
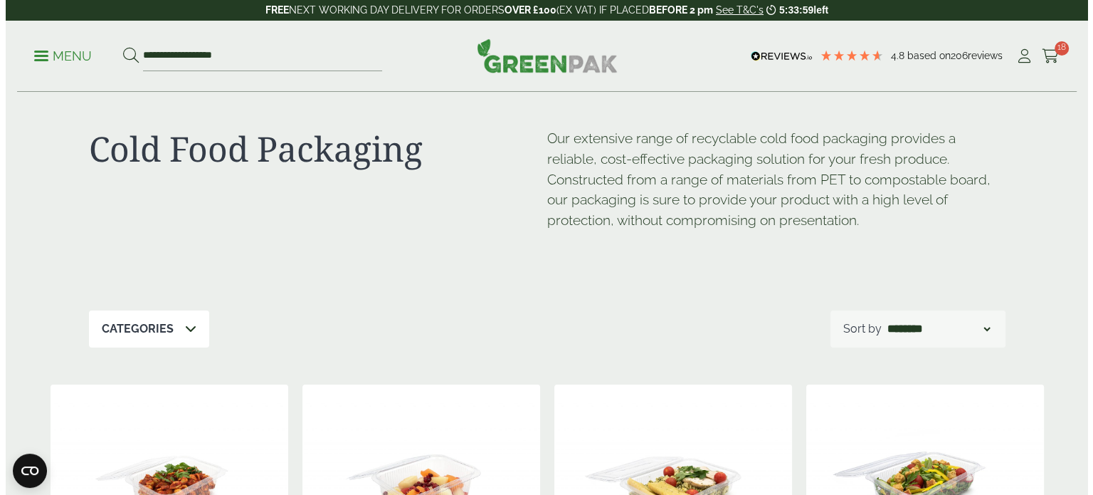
scroll to position [0, 0]
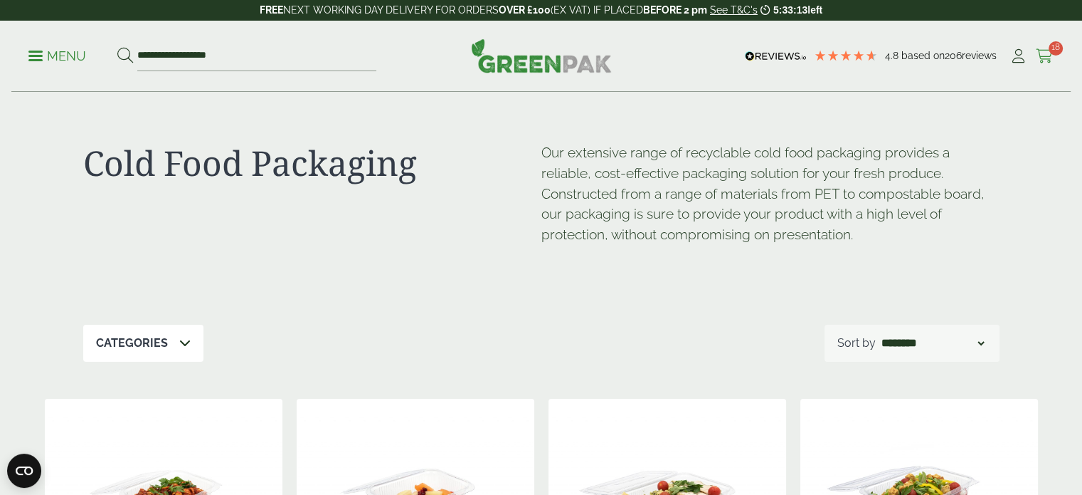
click at [1040, 49] on icon at bounding box center [1045, 56] width 18 height 14
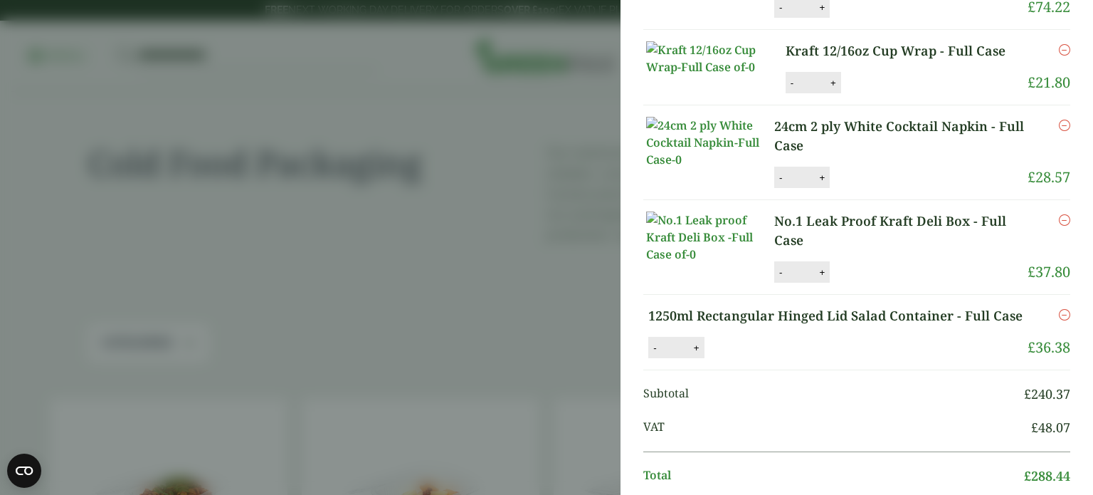
scroll to position [191, 0]
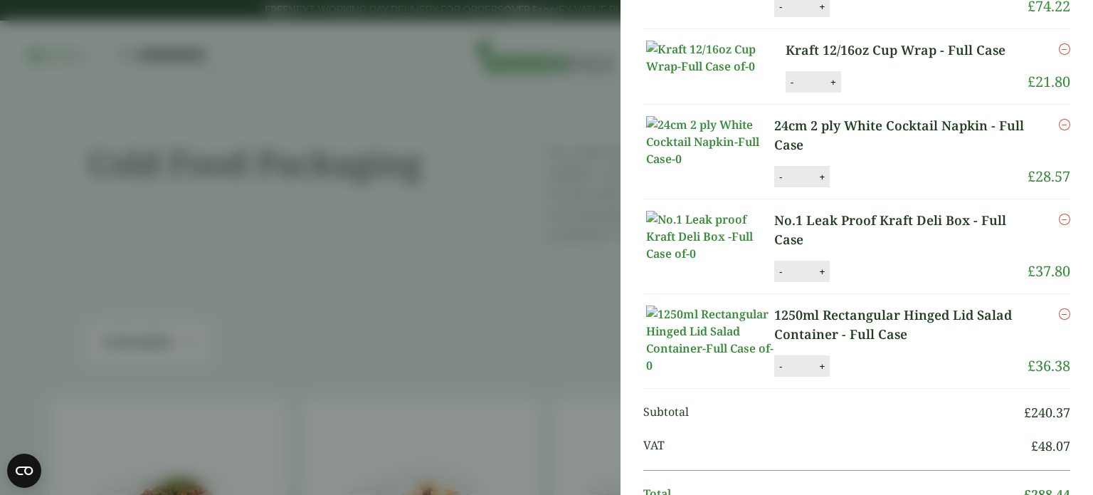
click at [885, 60] on link "Kraft 12/16oz Cup Wrap - Full Case" at bounding box center [901, 50] width 231 height 19
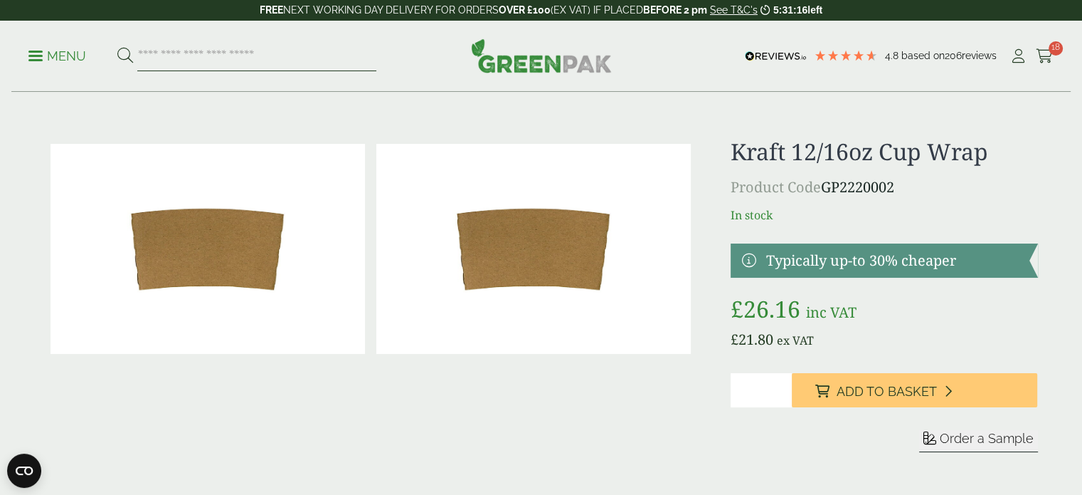
click at [310, 65] on input "search" at bounding box center [256, 56] width 239 height 30
type input "********"
click at [117, 47] on button at bounding box center [125, 56] width 16 height 19
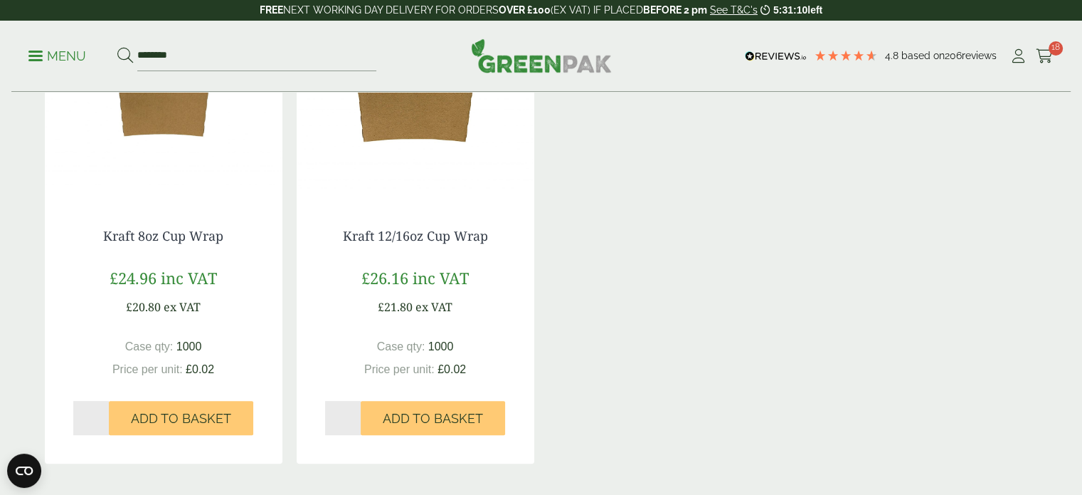
scroll to position [310, 0]
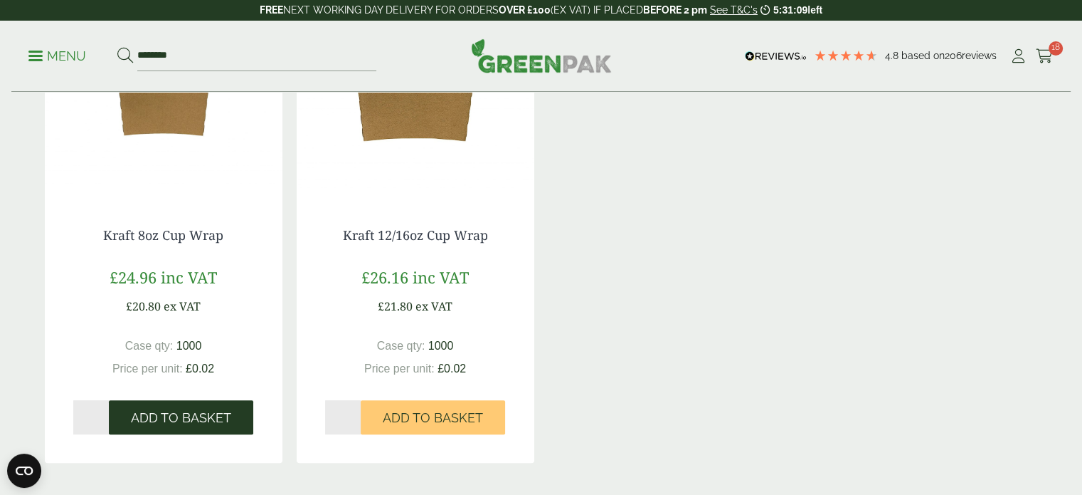
click at [226, 419] on span "Add to Basket" at bounding box center [181, 418] width 100 height 16
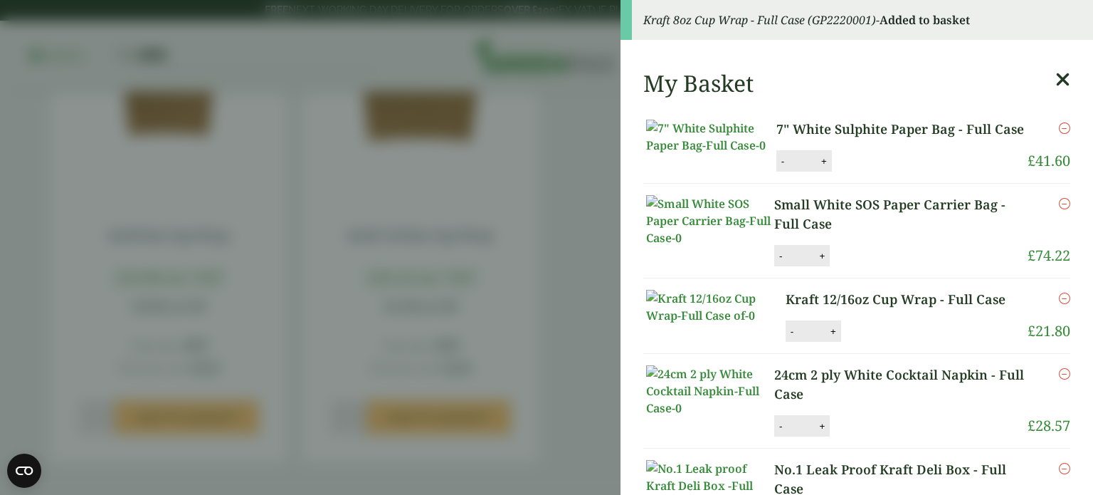
click at [608, 335] on aside "Kraft 8oz Cup Wrap - Full Case (GP2220001) - Added to basket My Basket 7" White…" at bounding box center [546, 247] width 1093 height 495
